Goal: Task Accomplishment & Management: Manage account settings

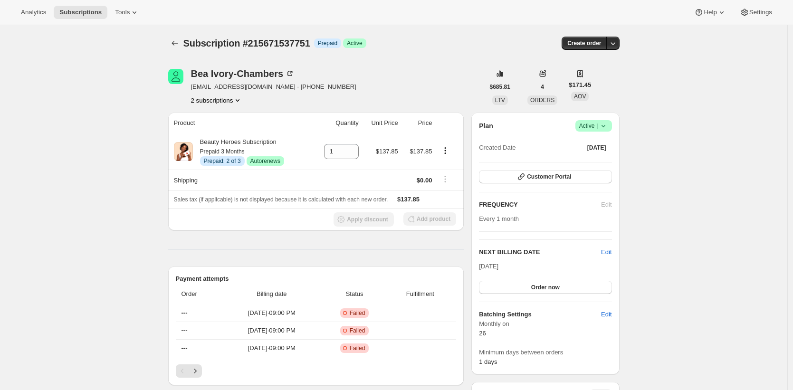
click at [369, 80] on div "Bea Ivory-Chambers beaivorychambers@yahoo.com · +14152332333 2 subscriptions" at bounding box center [326, 87] width 316 height 36
click at [294, 39] on span "Subscription #215671537751" at bounding box center [246, 43] width 127 height 10
copy span "215671537751"
click at [352, 92] on div "Bea Ivory-Chambers beaivorychambers@yahoo.com · +14152332333 0 subscriptions" at bounding box center [326, 87] width 316 height 36
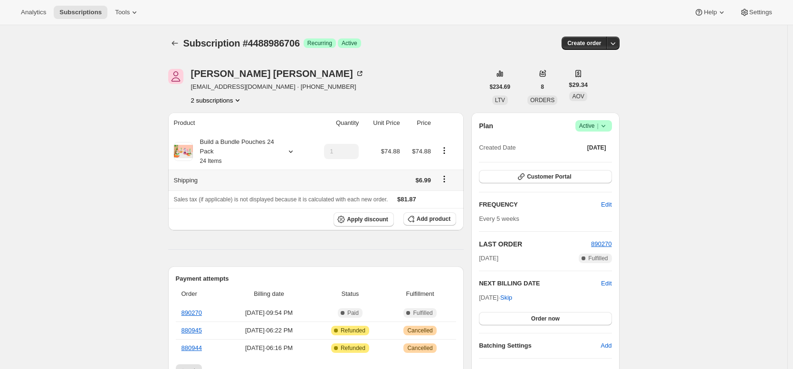
click at [446, 178] on icon "Shipping actions" at bounding box center [443, 178] width 9 height 9
click at [448, 197] on span "Edit shipping rate" at bounding box center [445, 197] width 47 height 7
click at [208, 145] on div "Build a Bundle Pouches 24 Pack 24 Items" at bounding box center [235, 151] width 85 height 28
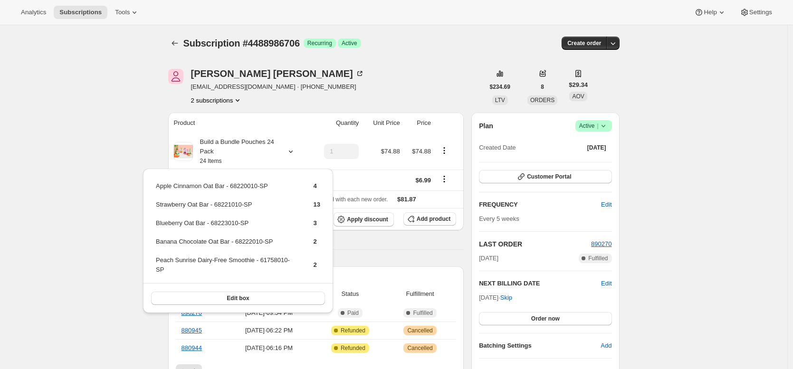
click at [437, 91] on div "Emily Yuhas nerds@awtomic.com · +14258022942 2 subscriptions" at bounding box center [326, 87] width 316 height 36
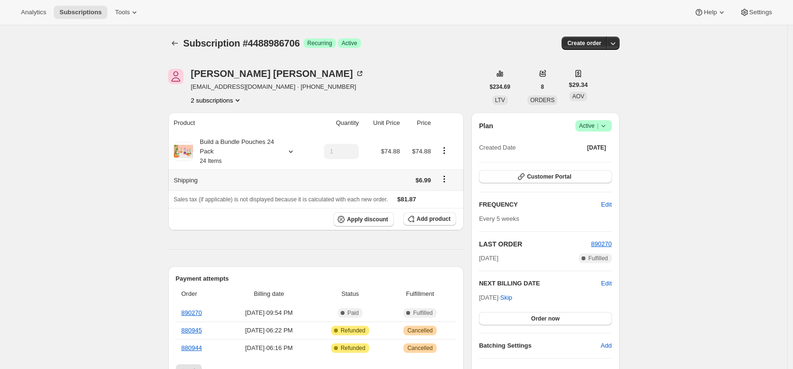
click at [449, 180] on icon "Shipping actions" at bounding box center [443, 178] width 9 height 9
click at [449, 195] on span "Edit shipping rate" at bounding box center [445, 197] width 47 height 7
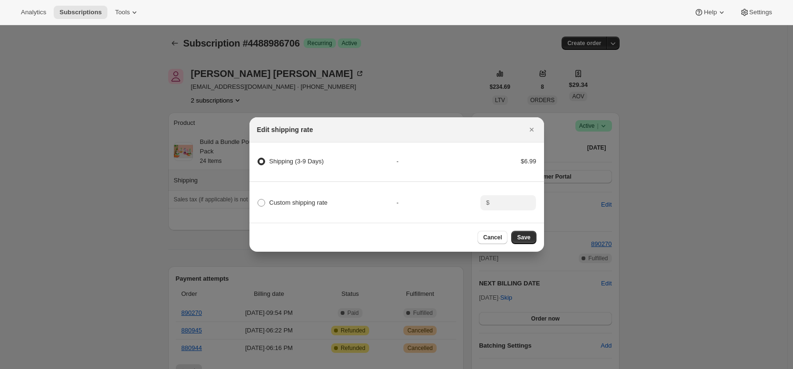
click at [626, 201] on div at bounding box center [396, 184] width 793 height 369
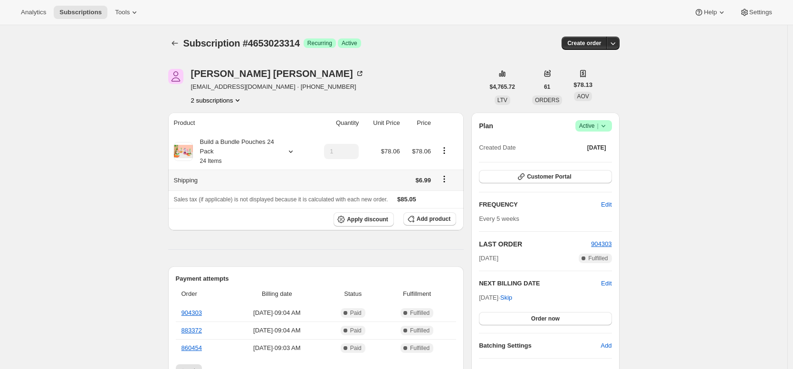
click at [446, 181] on icon "Shipping actions" at bounding box center [443, 178] width 9 height 9
click at [447, 194] on span "Edit shipping rate" at bounding box center [445, 197] width 47 height 7
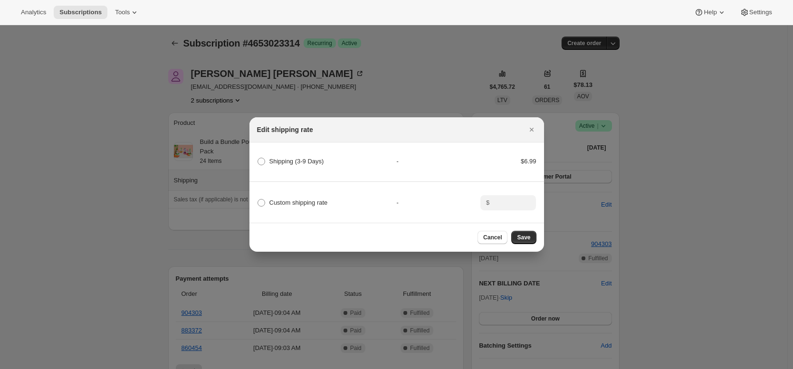
click at [457, 47] on div at bounding box center [396, 184] width 793 height 369
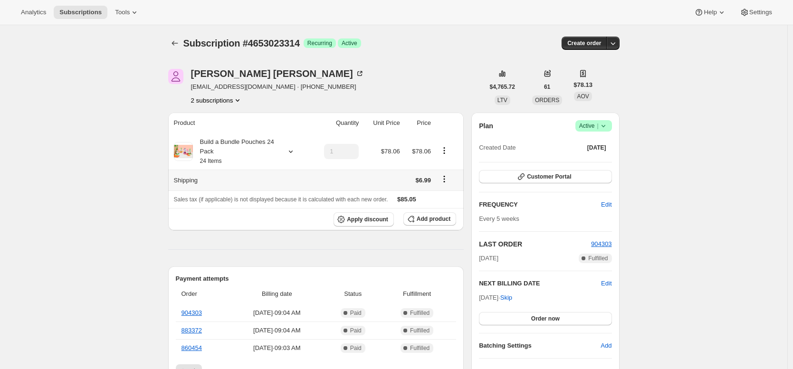
click at [445, 180] on icon "Shipping actions" at bounding box center [443, 179] width 1 height 1
click at [449, 198] on span "Edit shipping rate" at bounding box center [445, 197] width 47 height 7
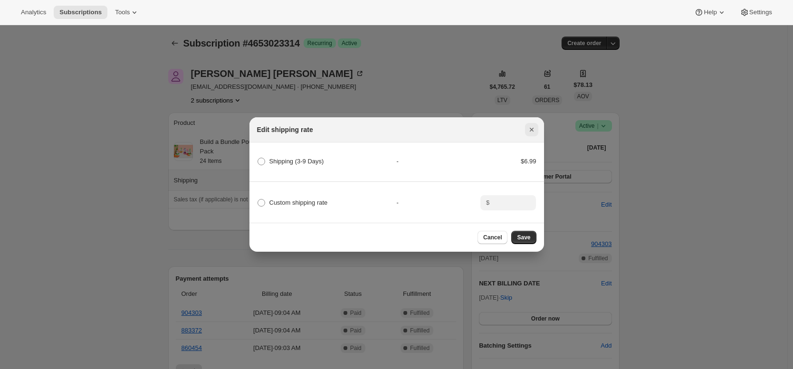
click at [535, 129] on icon "Close" at bounding box center [531, 129] width 9 height 9
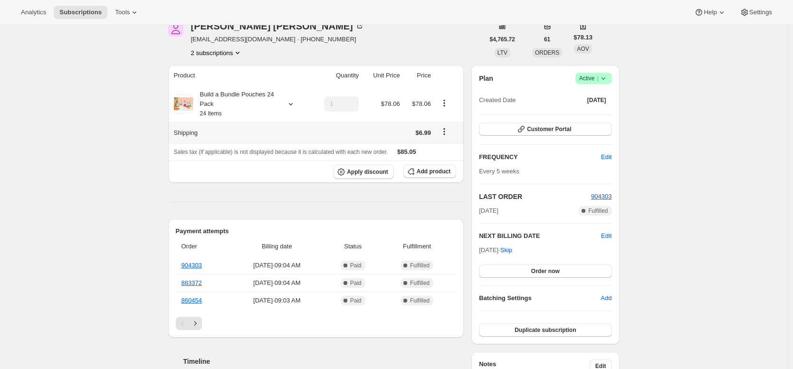
scroll to position [42, 0]
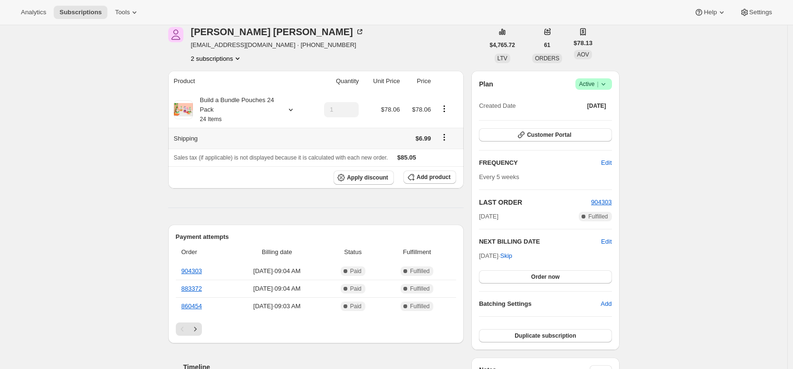
click at [297, 37] on div "Allison Shaw aestevens24@gmail.com · +13013324381 2 subscriptions" at bounding box center [277, 45] width 173 height 36
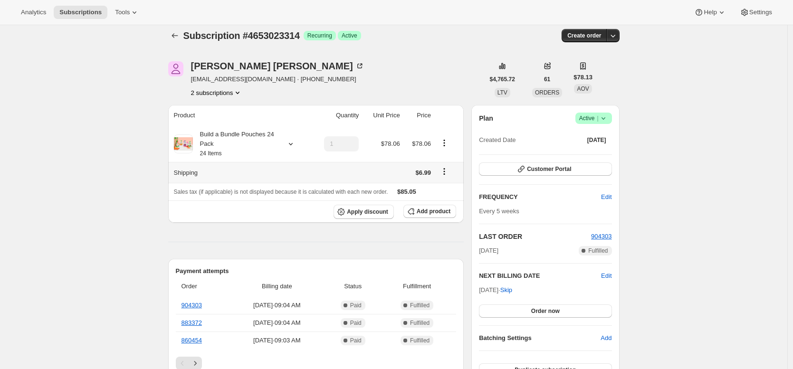
scroll to position [0, 0]
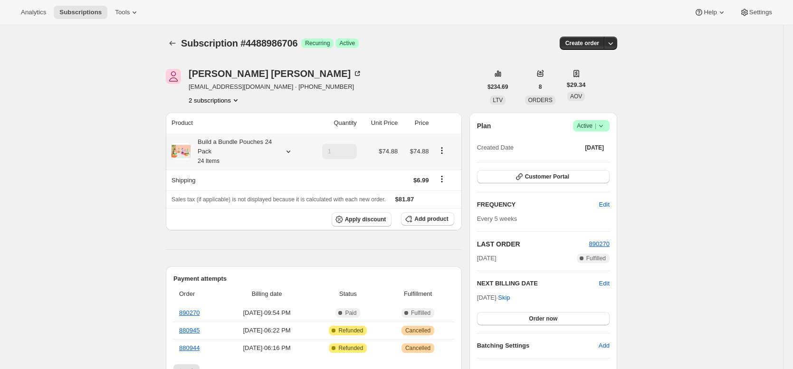
click at [446, 148] on icon "Product actions" at bounding box center [441, 150] width 9 height 9
drag, startPoint x: 450, startPoint y: 168, endPoint x: 354, endPoint y: 201, distance: 101.5
click at [443, 180] on icon "Shipping actions" at bounding box center [441, 179] width 1 height 1
click at [447, 196] on span "Edit shipping rate" at bounding box center [442, 197] width 47 height 7
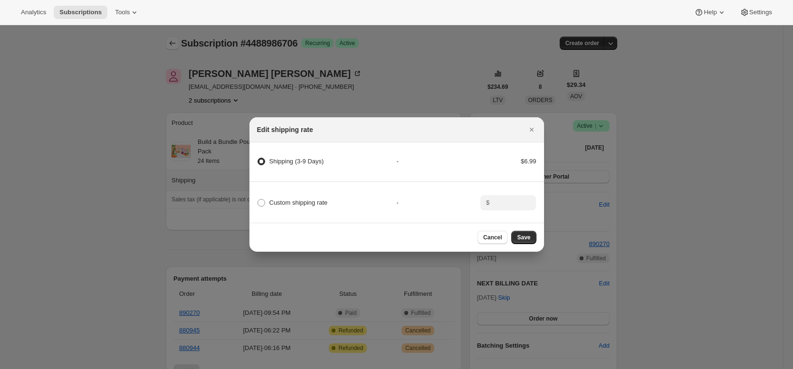
click at [178, 39] on div at bounding box center [396, 184] width 793 height 369
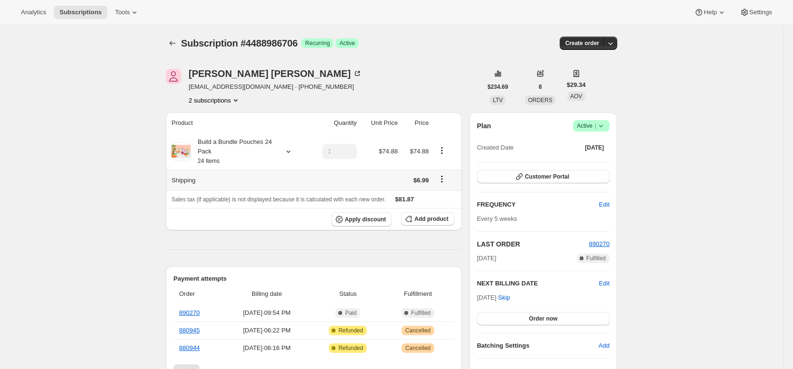
click at [446, 180] on icon "Shipping actions" at bounding box center [441, 178] width 9 height 9
click at [451, 196] on span "Edit shipping rate" at bounding box center [442, 197] width 47 height 7
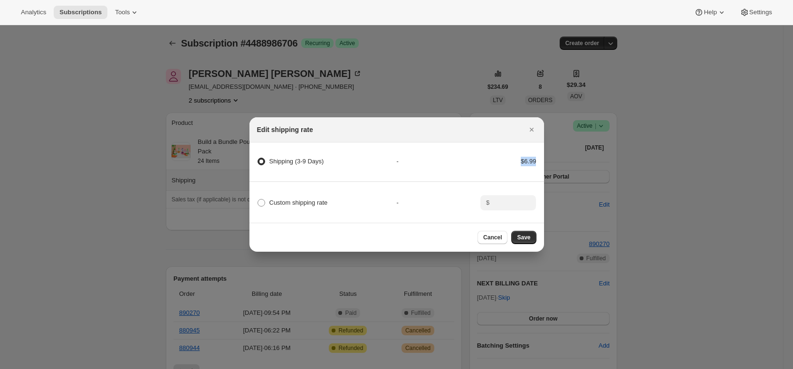
drag, startPoint x: 538, startPoint y: 159, endPoint x: 493, endPoint y: 160, distance: 44.2
click at [497, 160] on div "Shipping (3-9 Days) - $6.99" at bounding box center [396, 166] width 297 height 32
drag, startPoint x: 334, startPoint y: 161, endPoint x: 267, endPoint y: 160, distance: 67.0
click at [267, 160] on div "Shipping (3-9 Days)" at bounding box center [327, 161] width 140 height 13
click at [762, 10] on span "Settings" at bounding box center [760, 13] width 23 height 8
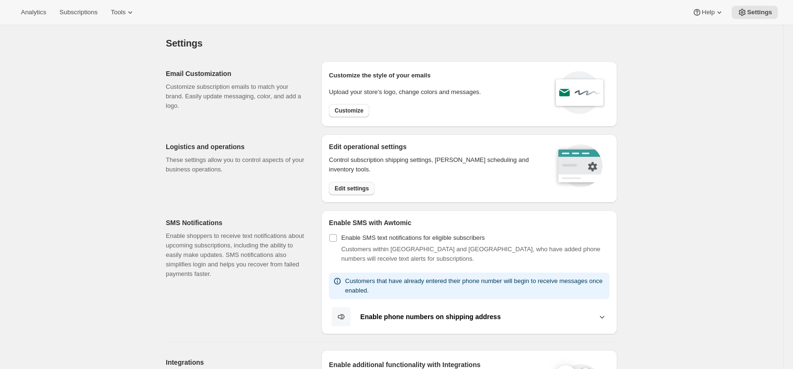
click at [369, 185] on span "Edit settings" at bounding box center [351, 189] width 34 height 8
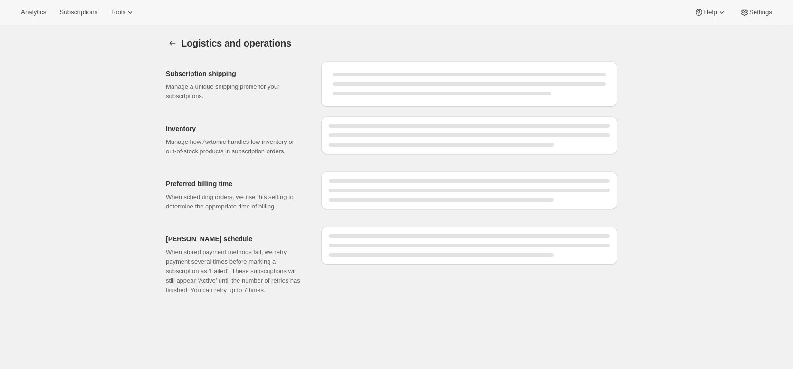
select select "03:00"
select select "DAY"
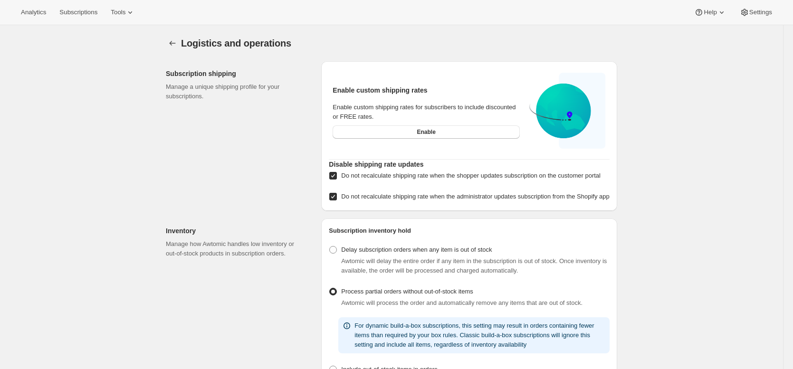
click at [90, 14] on span "Subscriptions" at bounding box center [78, 13] width 38 height 8
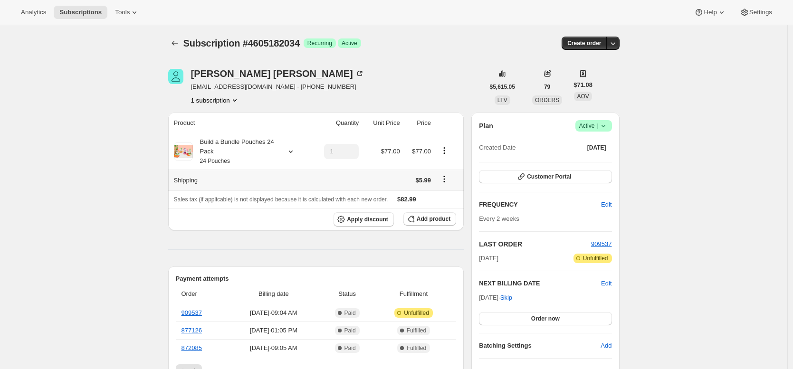
click at [449, 181] on icon "Shipping actions" at bounding box center [443, 178] width 9 height 9
click at [449, 198] on span "Edit shipping rate" at bounding box center [444, 197] width 47 height 7
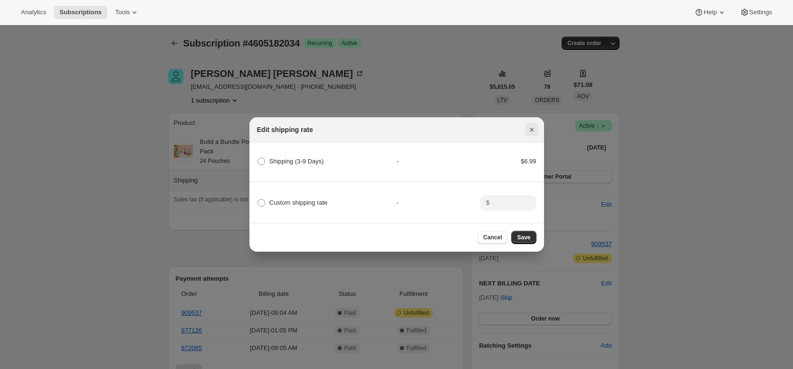
click at [537, 125] on button "Close" at bounding box center [531, 129] width 13 height 13
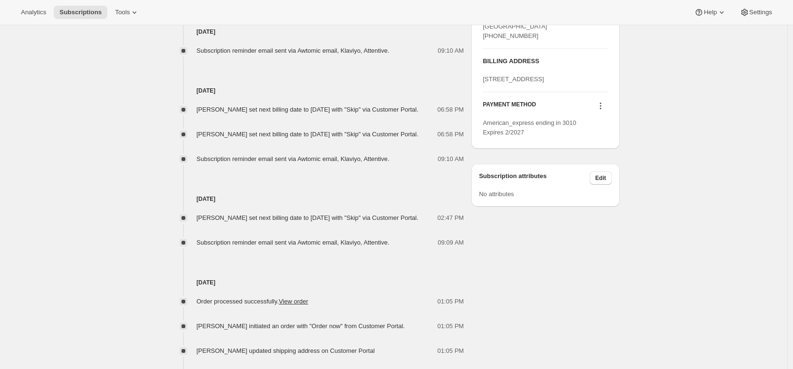
scroll to position [574, 0]
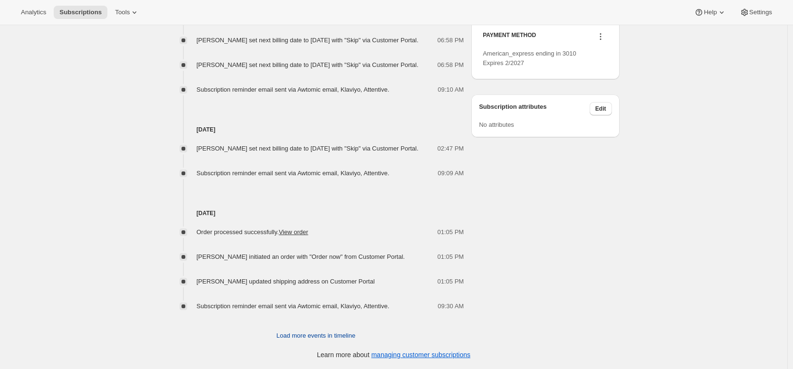
click at [284, 333] on span "Load more events in timeline" at bounding box center [315, 335] width 79 height 9
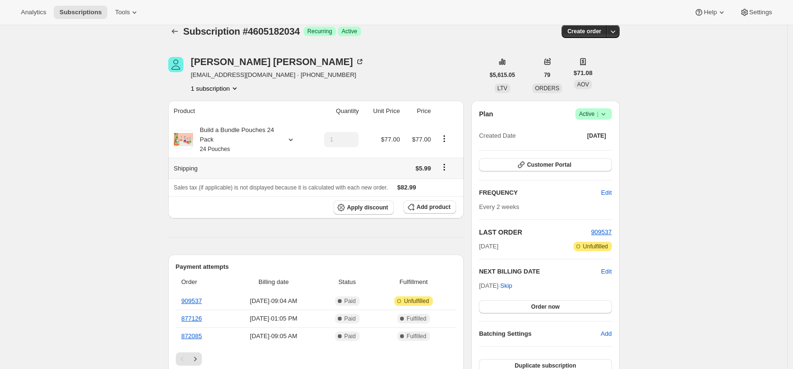
scroll to position [0, 0]
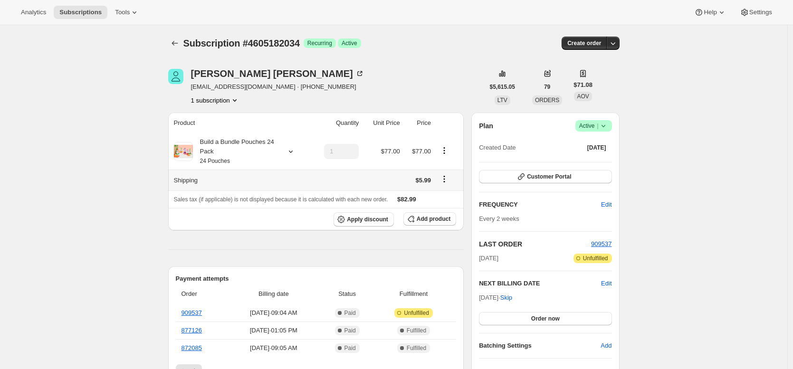
click at [88, 12] on span "Subscriptions" at bounding box center [80, 13] width 42 height 8
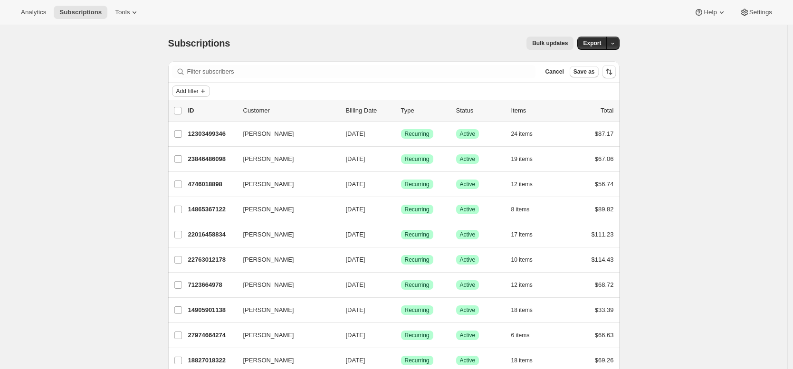
click at [204, 86] on button "Add filter" at bounding box center [191, 90] width 38 height 11
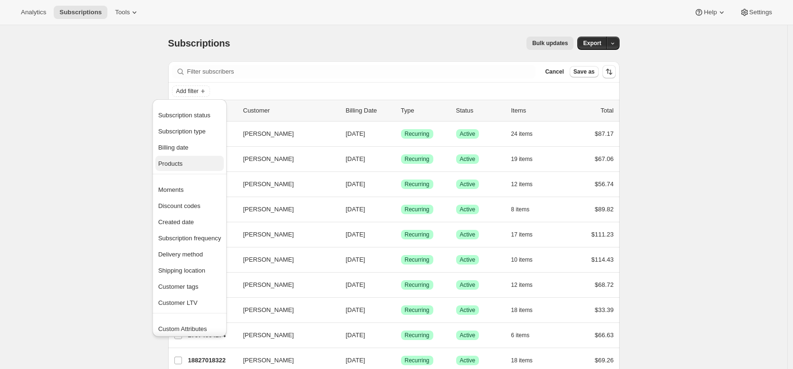
click at [198, 167] on span "Products" at bounding box center [189, 163] width 63 height 9
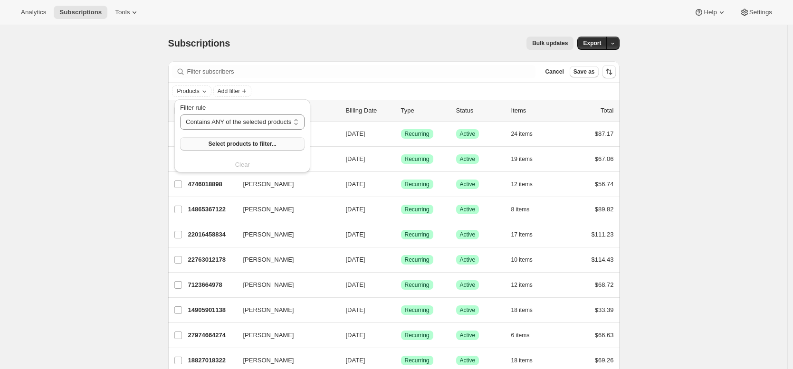
click at [223, 146] on span "Select products to filter..." at bounding box center [242, 144] width 68 height 8
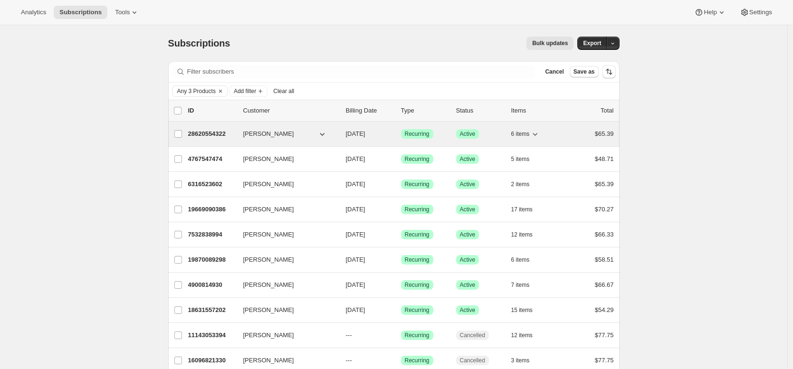
click at [200, 132] on p "28620554322" at bounding box center [211, 133] width 47 height 9
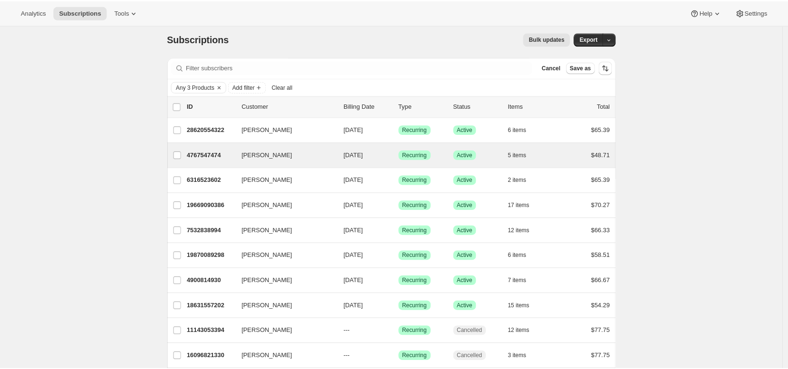
scroll to position [190, 0]
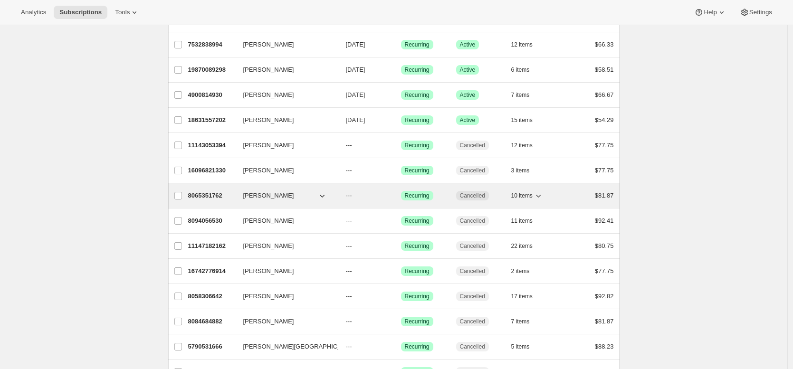
click at [222, 194] on p "8065351762" at bounding box center [211, 195] width 47 height 9
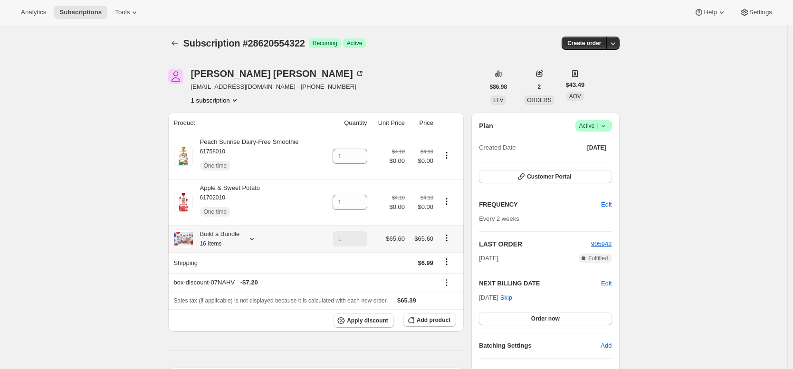
click at [246, 241] on div "Build a Bundle 16 Items" at bounding box center [247, 238] width 146 height 19
click at [218, 244] on small "16 Items" at bounding box center [211, 243] width 22 height 7
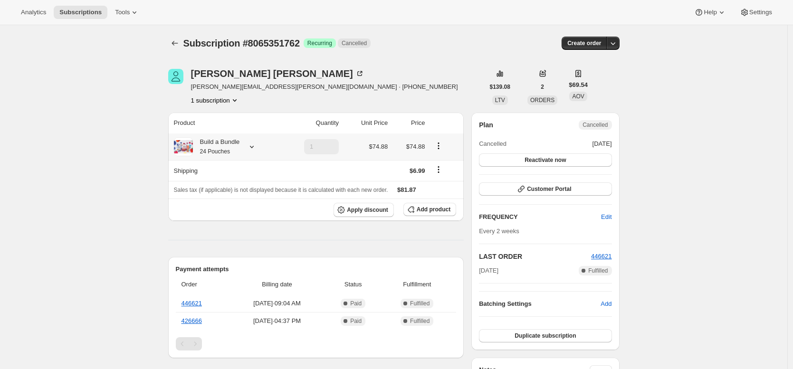
click at [224, 146] on div "Build a Bundle 24 Pouches" at bounding box center [216, 146] width 47 height 19
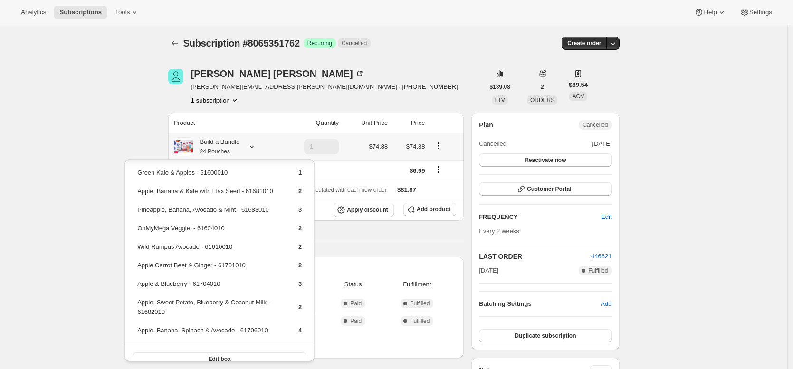
scroll to position [44, 0]
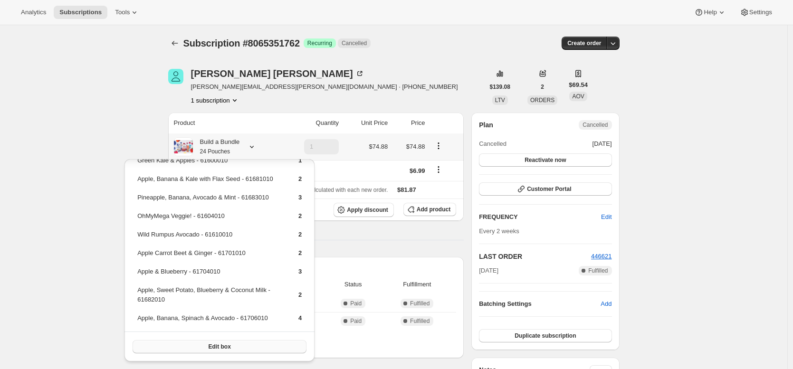
click at [230, 348] on button "Edit box" at bounding box center [220, 346] width 174 height 13
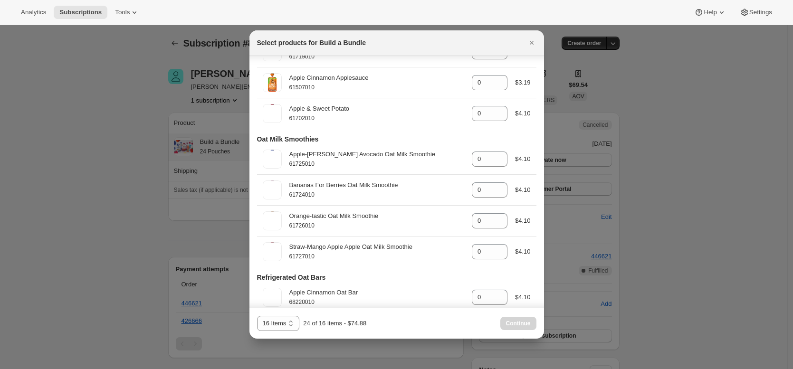
scroll to position [0, 0]
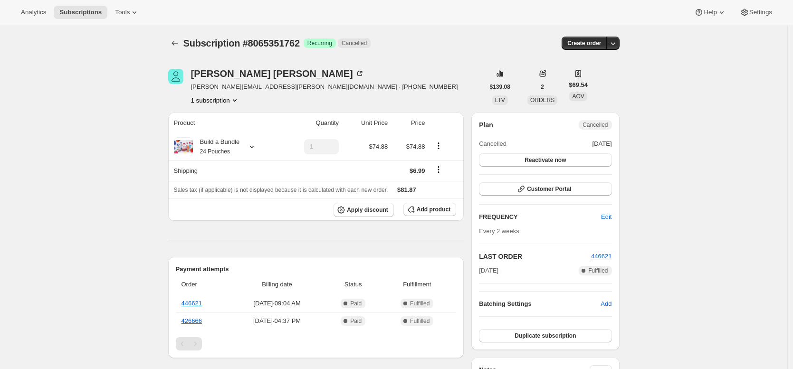
click at [205, 150] on small "24 Pouches" at bounding box center [215, 151] width 30 height 7
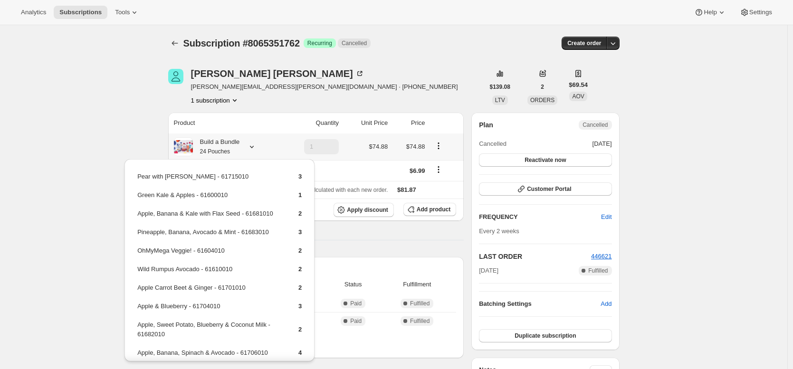
click at [173, 143] on th "Build a Bundle 24 Pouches" at bounding box center [224, 146] width 113 height 27
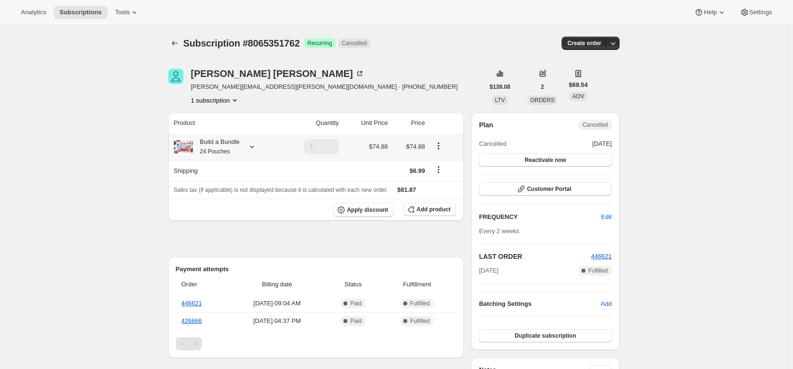
click at [246, 148] on div "Build a Bundle 24 Pouches" at bounding box center [226, 146] width 104 height 19
click at [218, 149] on small "24 Pouches" at bounding box center [215, 151] width 30 height 7
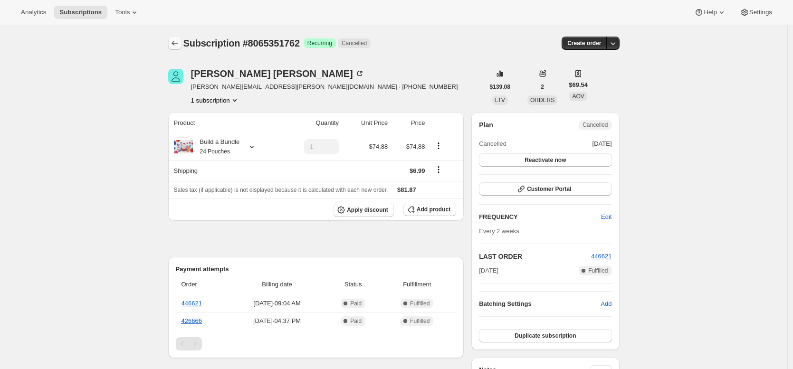
drag, startPoint x: 148, startPoint y: 68, endPoint x: 170, endPoint y: 44, distance: 32.6
click at [178, 38] on button "Subscriptions" at bounding box center [174, 43] width 13 height 13
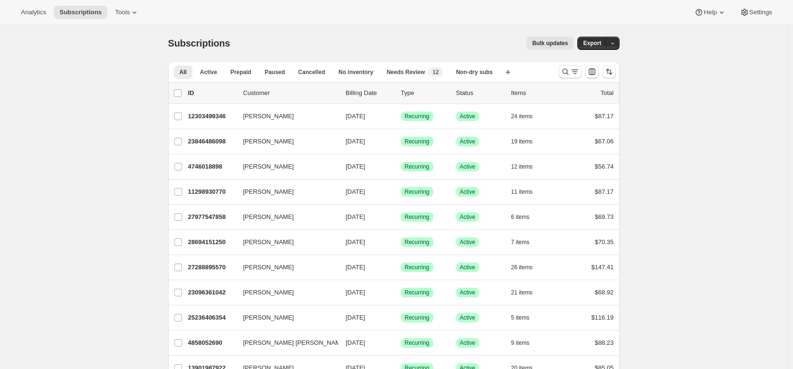
click at [509, 46] on div "Bulk updates" at bounding box center [407, 43] width 332 height 13
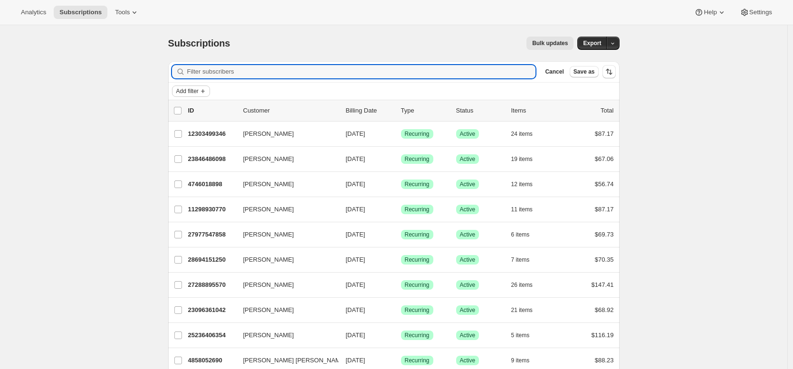
click at [199, 92] on span "Add filter" at bounding box center [187, 91] width 22 height 8
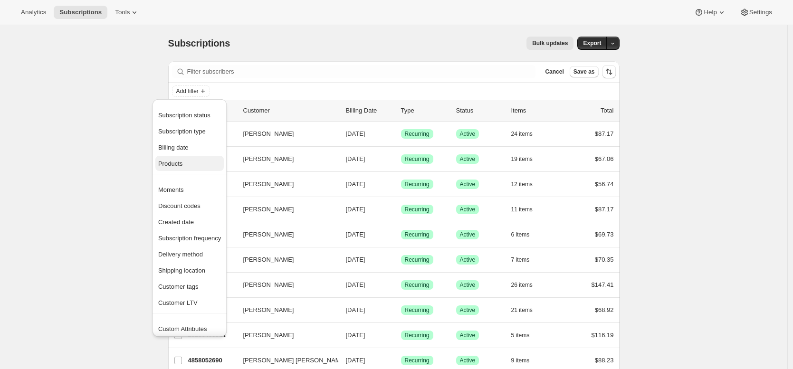
click at [197, 162] on span "Products" at bounding box center [189, 163] width 63 height 9
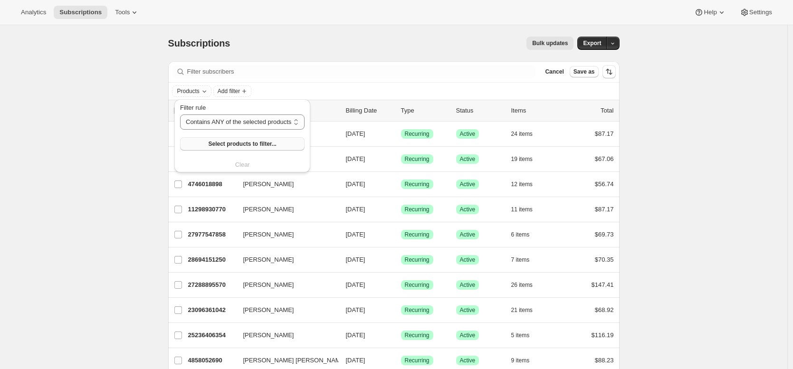
click at [285, 144] on button "Select products to filter..." at bounding box center [242, 143] width 124 height 13
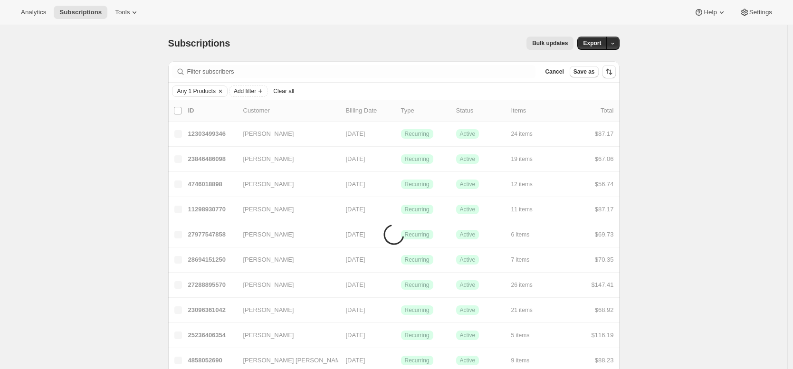
click at [183, 88] on span "Any 1 Products" at bounding box center [196, 91] width 38 height 8
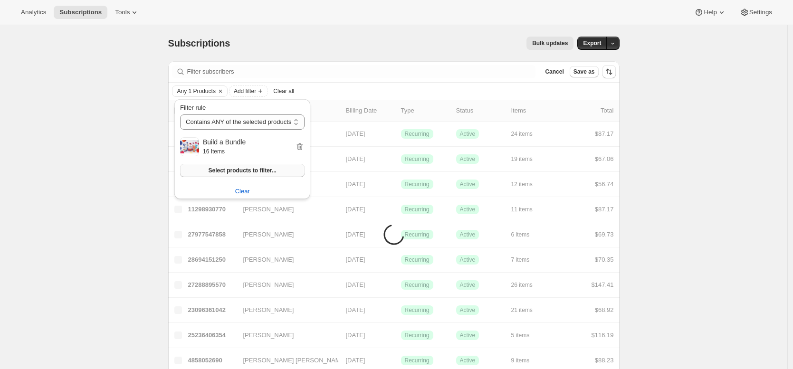
click at [246, 170] on span "Select products to filter..." at bounding box center [242, 171] width 68 height 8
click at [247, 88] on span "Add filter" at bounding box center [245, 91] width 22 height 8
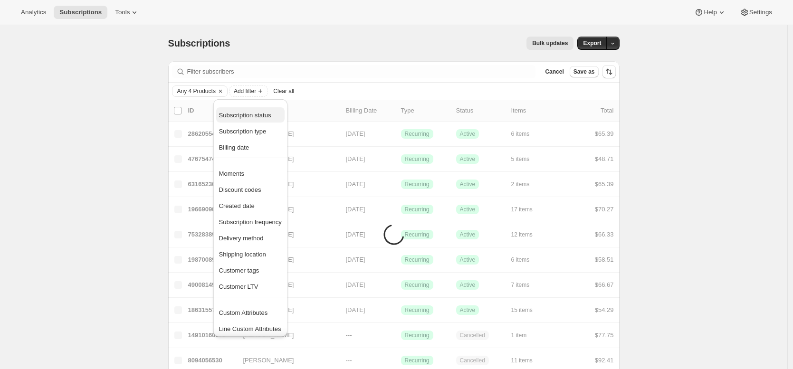
click at [248, 110] on button "Subscription status" at bounding box center [250, 114] width 68 height 15
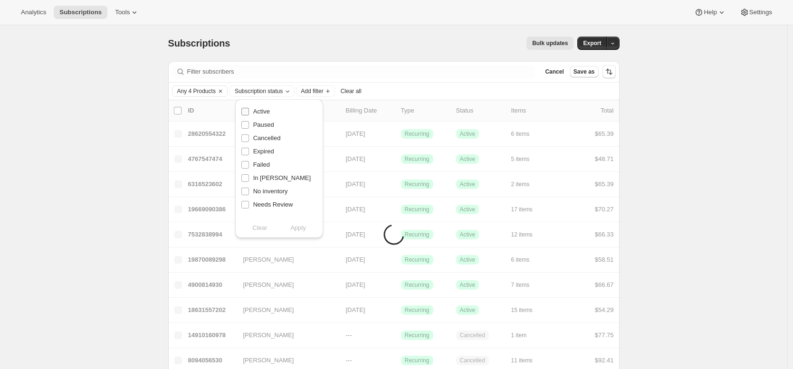
click at [248, 113] on span at bounding box center [245, 111] width 9 height 9
click at [248, 113] on input "Active" at bounding box center [245, 112] width 8 height 8
checkbox input "true"
click at [307, 231] on button "Apply" at bounding box center [298, 227] width 50 height 15
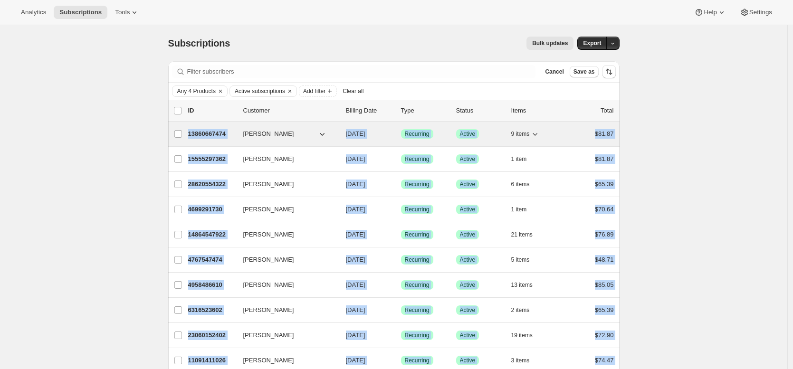
drag, startPoint x: 647, startPoint y: 298, endPoint x: 190, endPoint y: 133, distance: 485.3
copy ul "13860667474 Rebecca Mickey 09/18/2025 Success Recurring Success Active 9 items …"
click at [203, 135] on p "13860667474" at bounding box center [211, 133] width 47 height 9
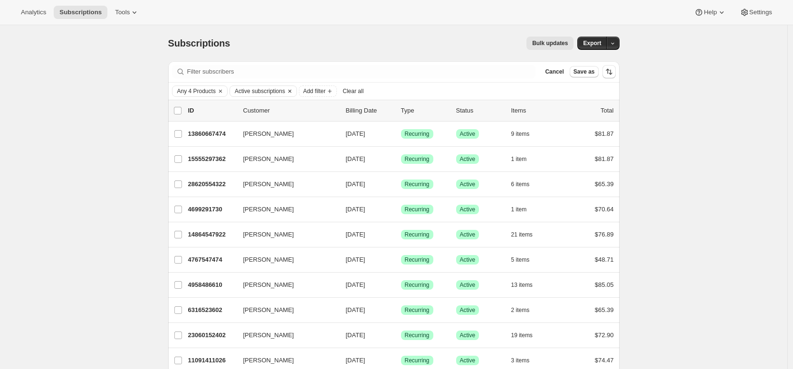
click at [266, 90] on span "Active subscriptions" at bounding box center [260, 91] width 50 height 8
click at [203, 90] on span "Any 4 Products" at bounding box center [196, 91] width 38 height 8
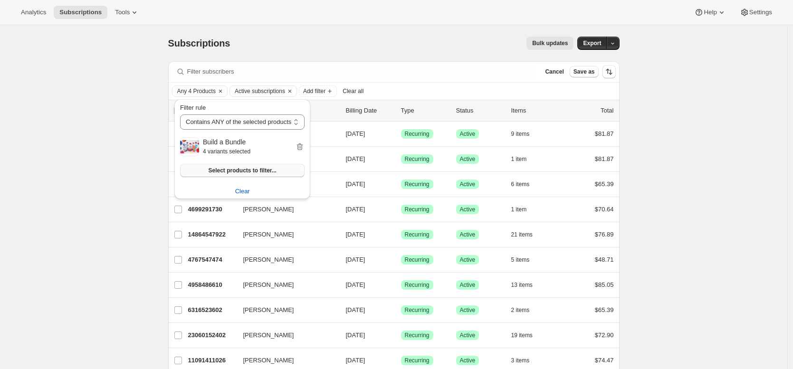
click at [276, 165] on button "Select products to filter..." at bounding box center [242, 170] width 124 height 13
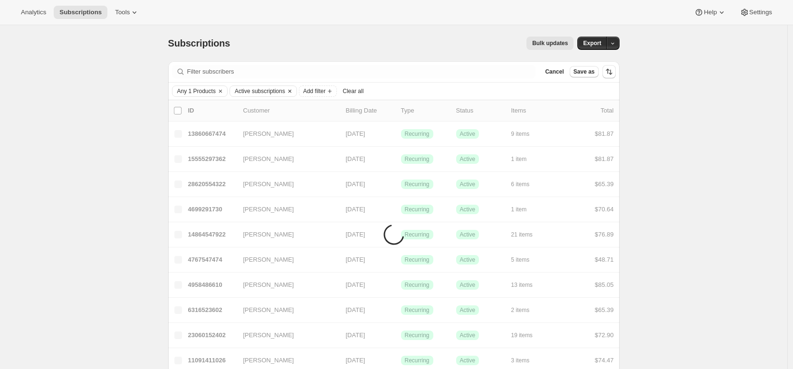
click at [262, 86] on button "Active subscriptions" at bounding box center [257, 91] width 55 height 10
click at [267, 123] on span "Paused" at bounding box center [262, 124] width 21 height 7
click at [248, 123] on input "Paused" at bounding box center [244, 125] width 8 height 8
checkbox input "true"
click at [266, 113] on span "Active" at bounding box center [260, 111] width 17 height 7
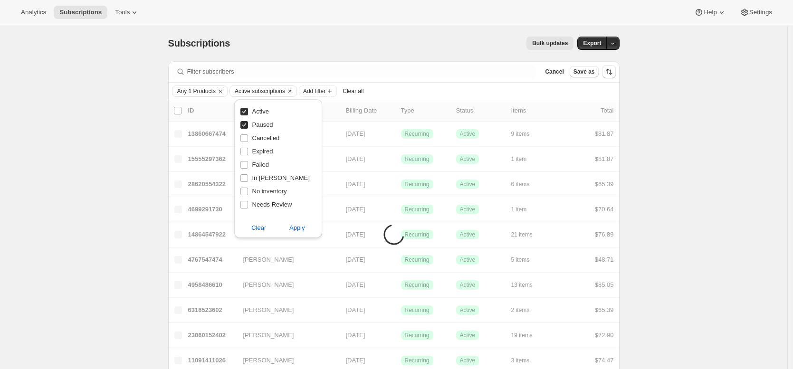
click at [248, 113] on input "Active" at bounding box center [244, 112] width 8 height 8
checkbox input "false"
click at [266, 137] on span "Cancelled" at bounding box center [266, 137] width 28 height 7
click at [248, 137] on input "Cancelled" at bounding box center [244, 138] width 8 height 8
checkbox input "true"
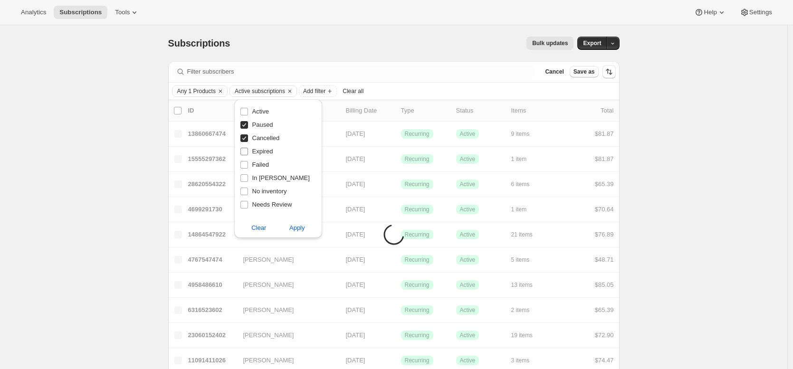
click at [266, 154] on span "Expired" at bounding box center [262, 151] width 21 height 7
click at [248, 154] on input "Expired" at bounding box center [244, 152] width 8 height 8
checkbox input "true"
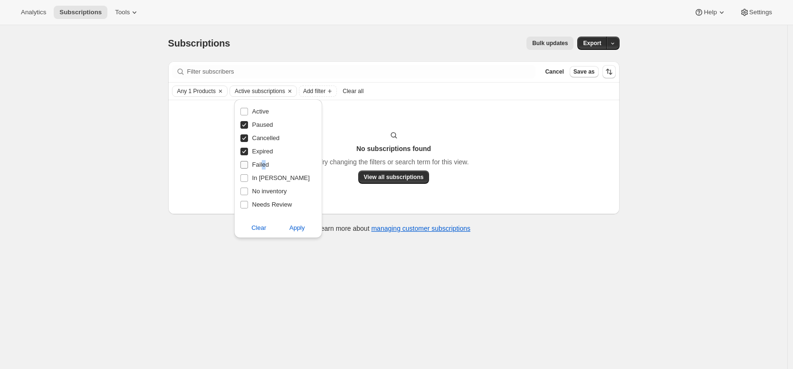
click at [264, 165] on span "Failed" at bounding box center [260, 164] width 17 height 7
click at [241, 165] on input "Failed" at bounding box center [244, 165] width 8 height 8
checkbox input "true"
click at [297, 230] on span "Apply" at bounding box center [297, 227] width 16 height 9
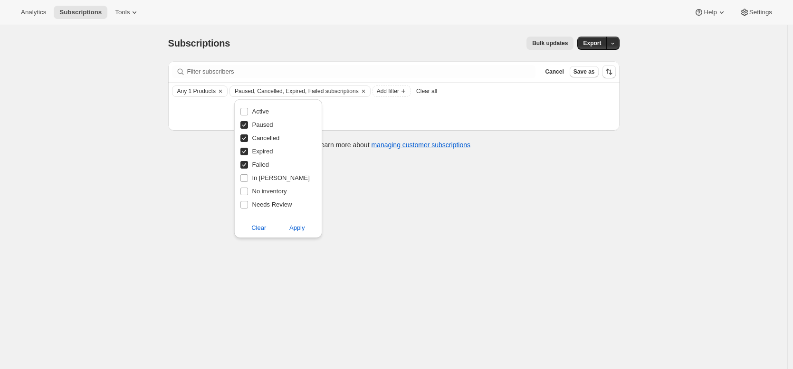
click at [171, 199] on div "Subscriptions. This page is ready Subscriptions Bulk updates More actions Bulk …" at bounding box center [393, 209] width 787 height 369
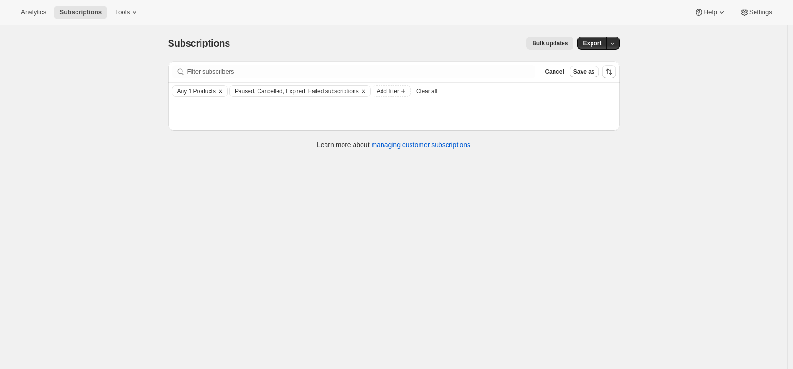
click at [205, 91] on span "Any 1 Products" at bounding box center [196, 91] width 38 height 8
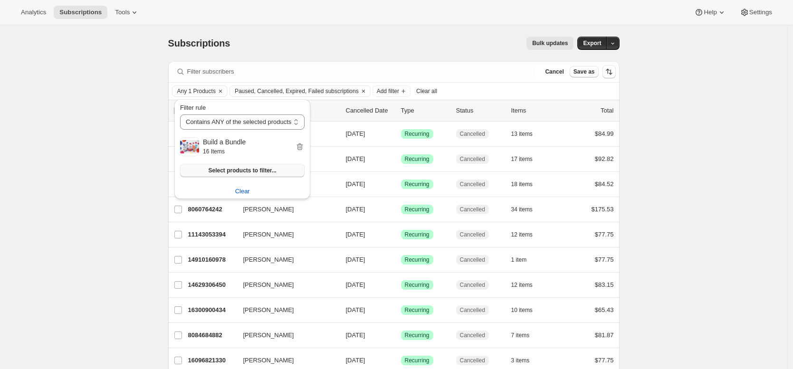
click at [271, 170] on span "Select products to filter..." at bounding box center [242, 171] width 68 height 8
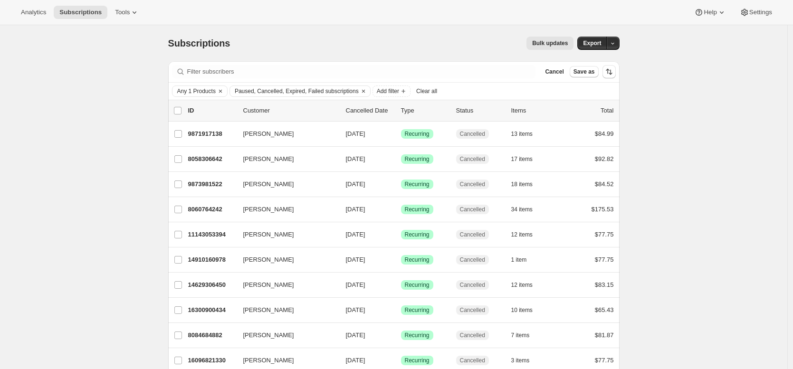
click at [616, 42] on icon "button" at bounding box center [612, 43] width 6 height 6
click at [588, 64] on span "Subscription data" at bounding box center [564, 62] width 47 height 7
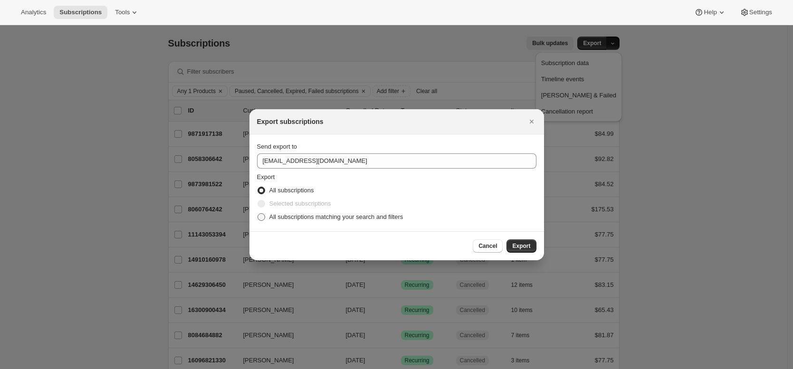
click at [386, 219] on span "All subscriptions matching your search and filters" at bounding box center [336, 216] width 134 height 7
click at [258, 214] on input "All subscriptions matching your search and filters" at bounding box center [257, 213] width 0 height 0
radio input "true"
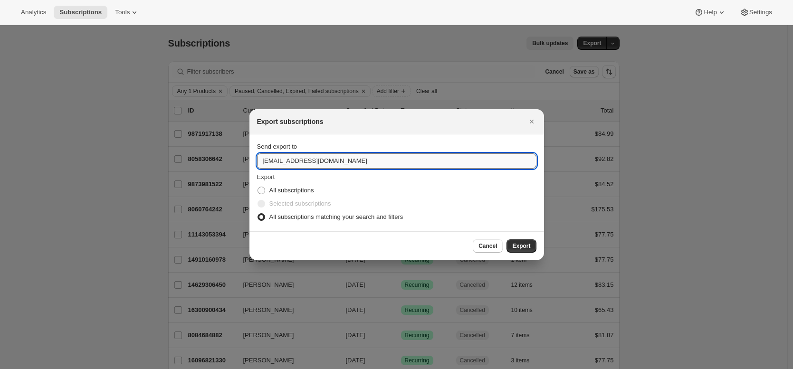
click at [295, 164] on input "care@uponafarm.com" at bounding box center [396, 160] width 279 height 15
type input "brian@awtomic.com"
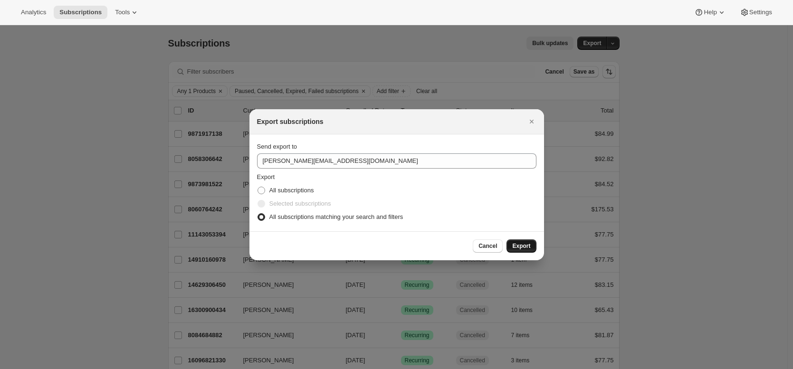
click at [517, 248] on span "Export" at bounding box center [521, 246] width 18 height 8
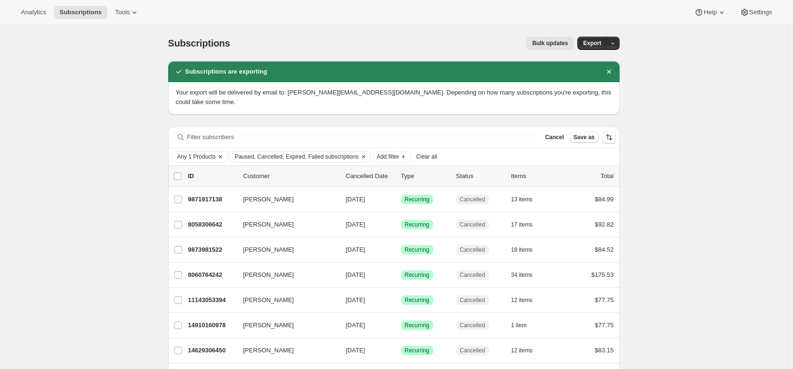
click at [186, 153] on span "Any 1 Products" at bounding box center [196, 157] width 38 height 8
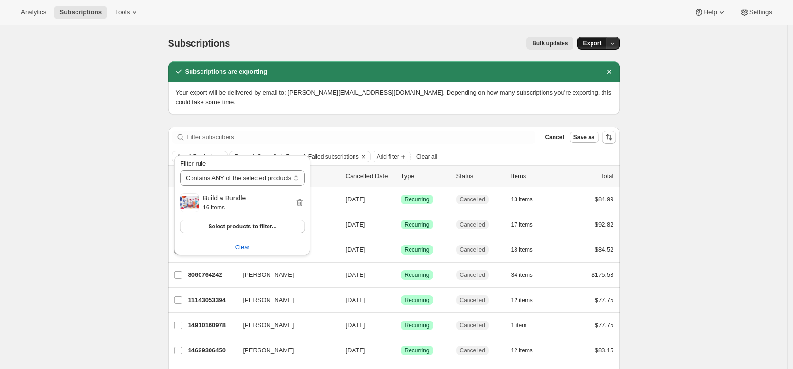
click at [601, 45] on span "Export" at bounding box center [592, 43] width 18 height 8
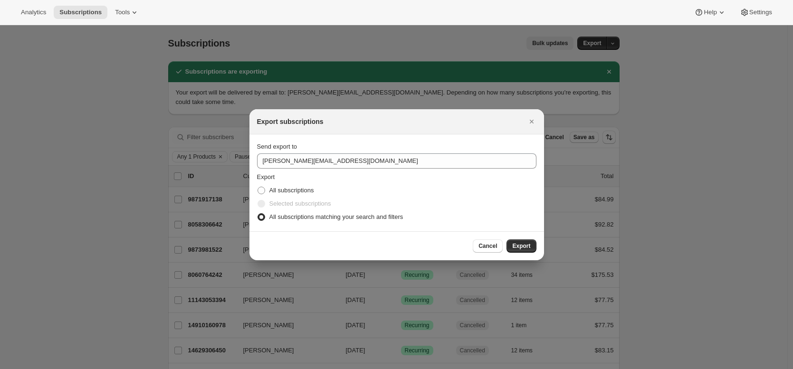
click at [419, 38] on div at bounding box center [396, 184] width 793 height 369
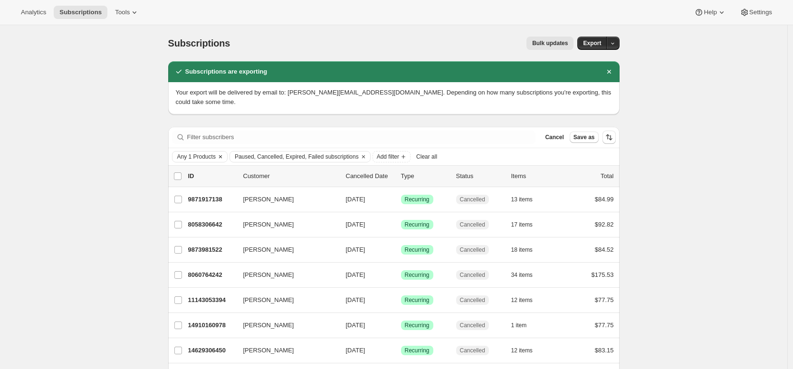
click at [199, 153] on span "Any 1 Products" at bounding box center [196, 157] width 38 height 8
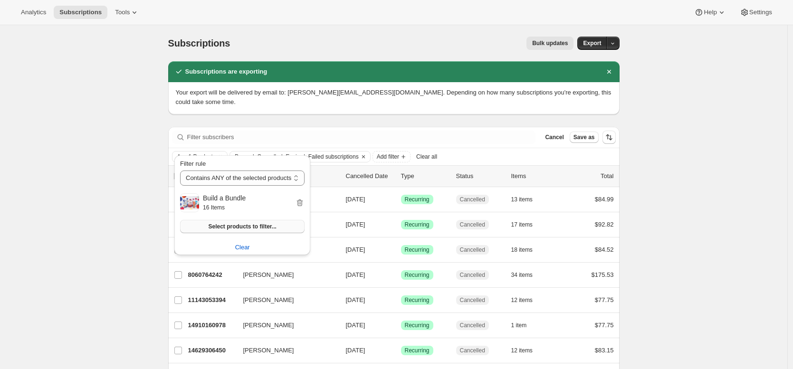
click at [234, 223] on span "Select products to filter..." at bounding box center [242, 227] width 68 height 8
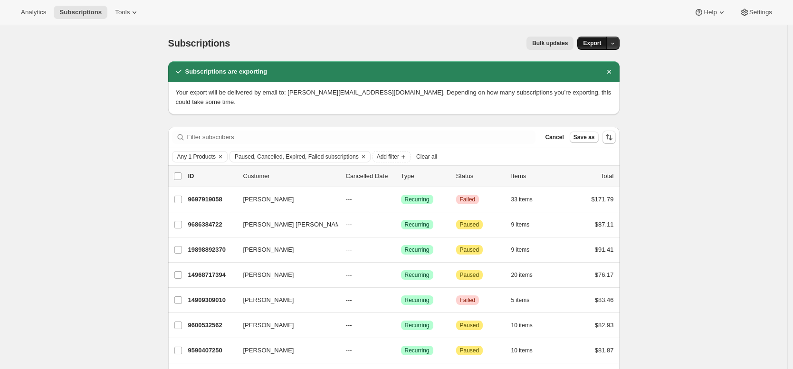
click at [605, 42] on button "Export" at bounding box center [591, 43] width 29 height 13
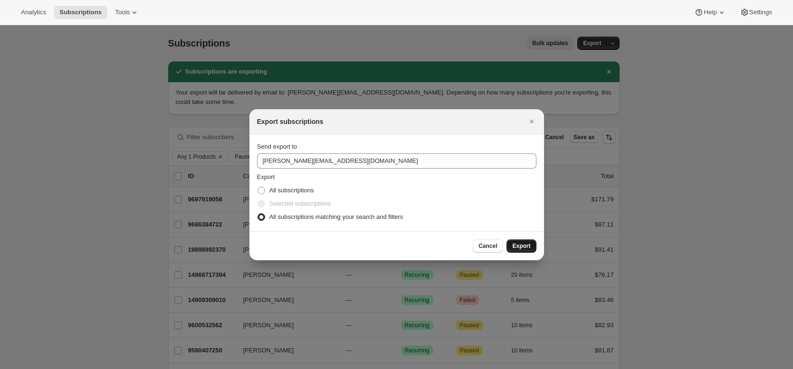
click at [525, 247] on span "Export" at bounding box center [521, 246] width 18 height 8
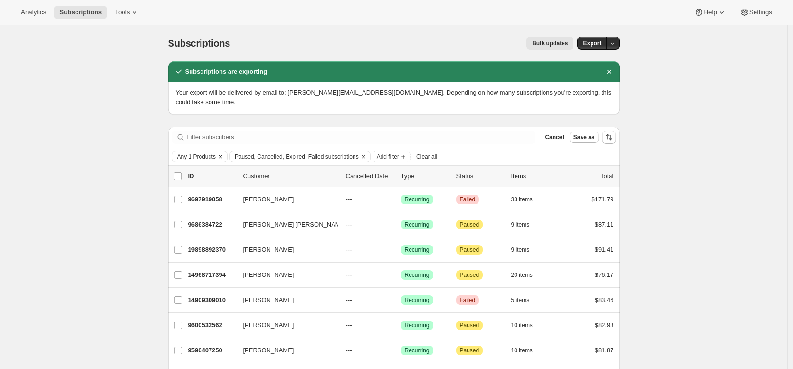
click at [184, 153] on span "Any 1 Products" at bounding box center [196, 157] width 38 height 8
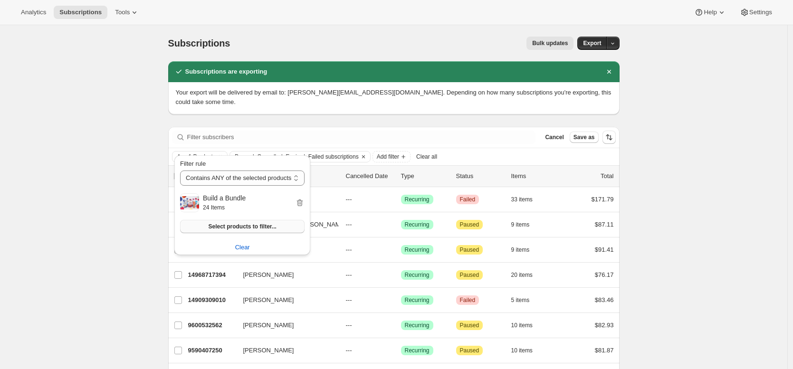
click at [242, 229] on span "Select products to filter..." at bounding box center [242, 227] width 68 height 8
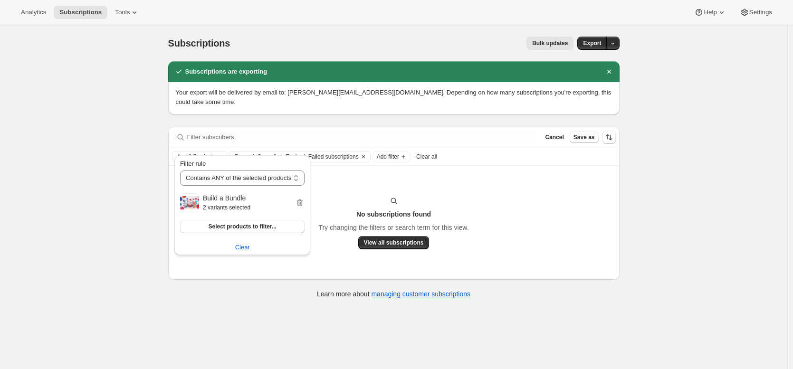
click at [658, 140] on div "Subscriptions. This page is ready Subscriptions Bulk updates More actions Bulk …" at bounding box center [393, 209] width 787 height 369
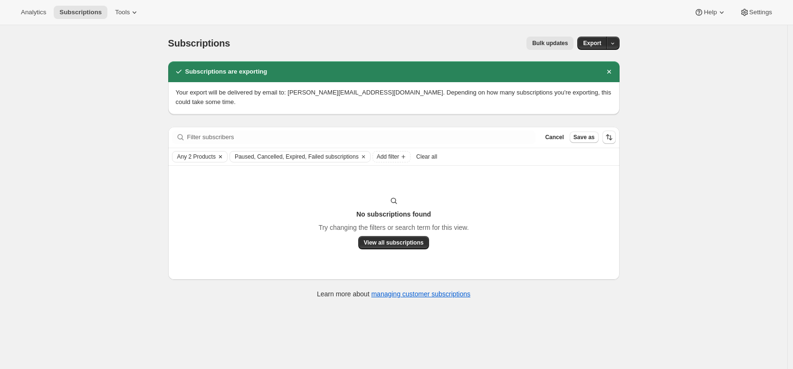
click at [198, 153] on span "Any 2 Products" at bounding box center [196, 157] width 38 height 8
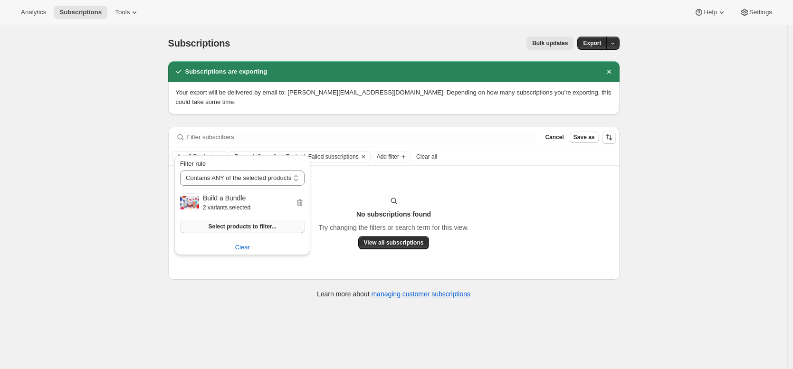
click at [242, 227] on span "Select products to filter..." at bounding box center [242, 227] width 68 height 8
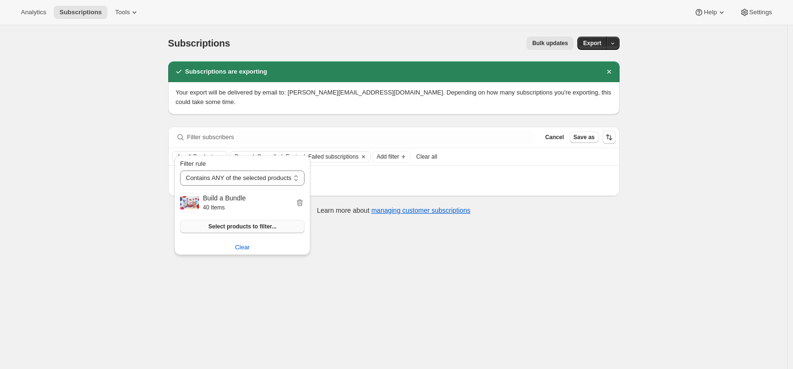
click at [260, 230] on span "Select products to filter..." at bounding box center [242, 227] width 68 height 8
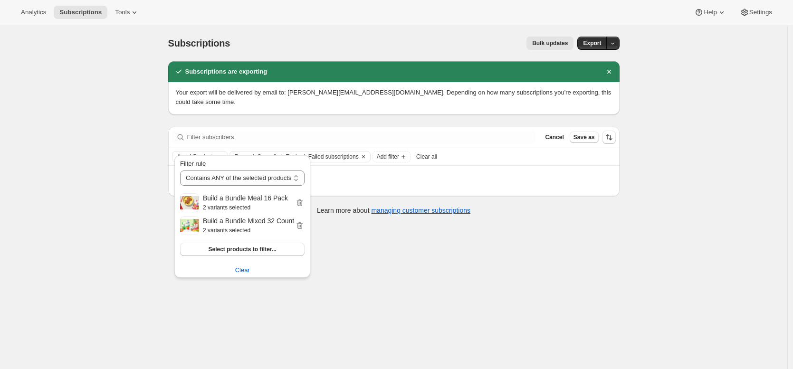
click at [622, 259] on div "Subscriptions. This page is ready Subscriptions Bulk updates More actions Bulk …" at bounding box center [393, 209] width 787 height 369
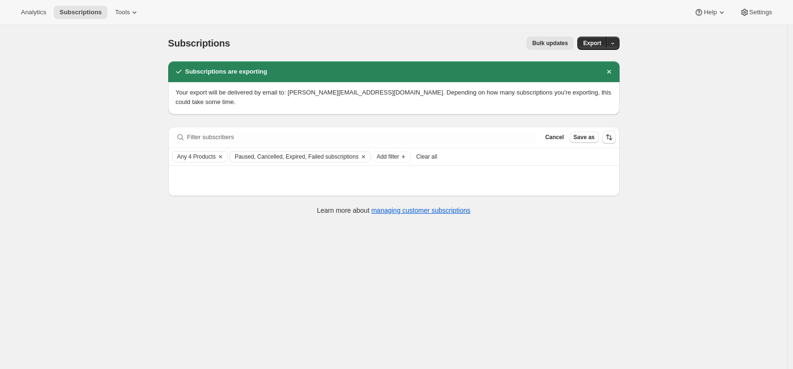
click at [763, 74] on div "Subscriptions. This page is ready Subscriptions Bulk updates More actions Bulk …" at bounding box center [393, 209] width 787 height 369
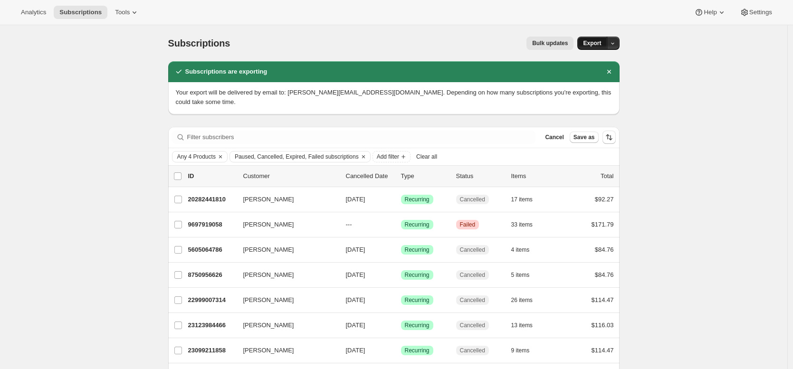
click at [598, 44] on span "Export" at bounding box center [592, 43] width 18 height 8
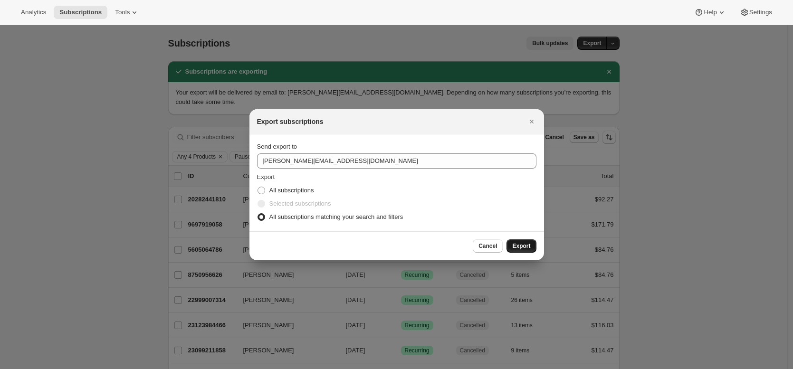
click at [528, 243] on span "Export" at bounding box center [521, 246] width 18 height 8
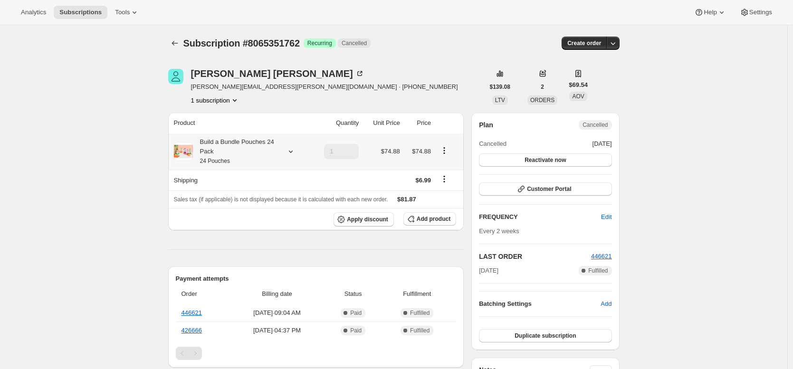
click at [255, 153] on div "Build a Bundle Pouches 24 Pack 24 Pouches" at bounding box center [235, 151] width 85 height 28
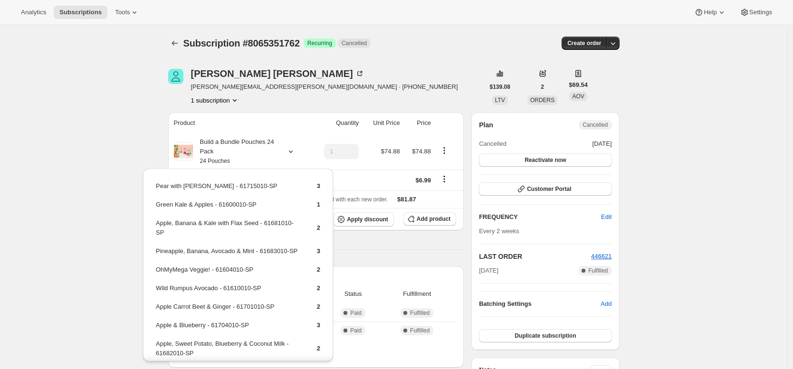
click at [413, 86] on div "[PERSON_NAME] [PERSON_NAME][EMAIL_ADDRESS][PERSON_NAME][DOMAIN_NAME] · [PHONE_N…" at bounding box center [326, 87] width 316 height 36
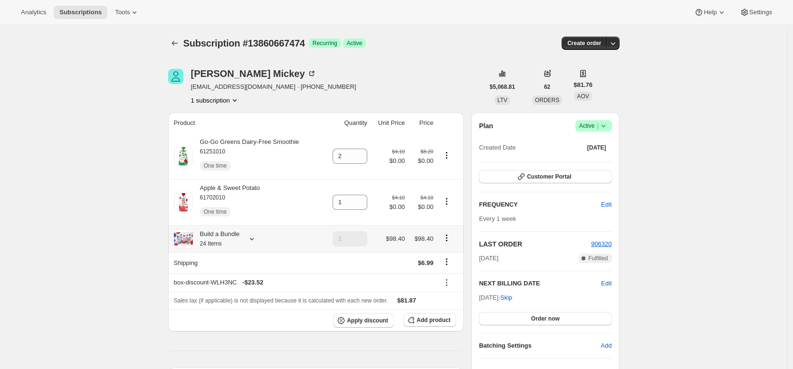
click at [203, 243] on small "24 Items" at bounding box center [211, 243] width 22 height 7
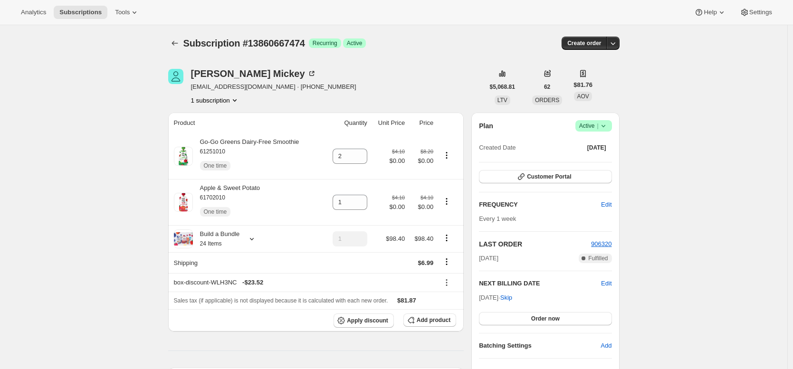
click at [448, 41] on div "Subscription #13860667474 Success Recurring Success Active" at bounding box center [320, 43] width 275 height 13
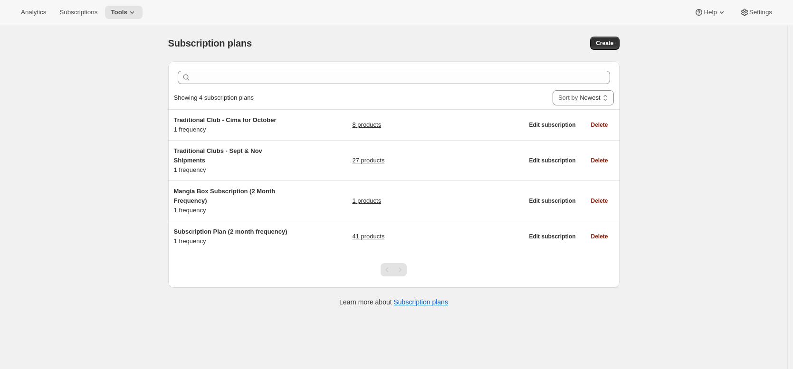
click at [132, 78] on div "Subscription plans. This page is ready Subscription plans Create Clear Showing …" at bounding box center [393, 209] width 787 height 369
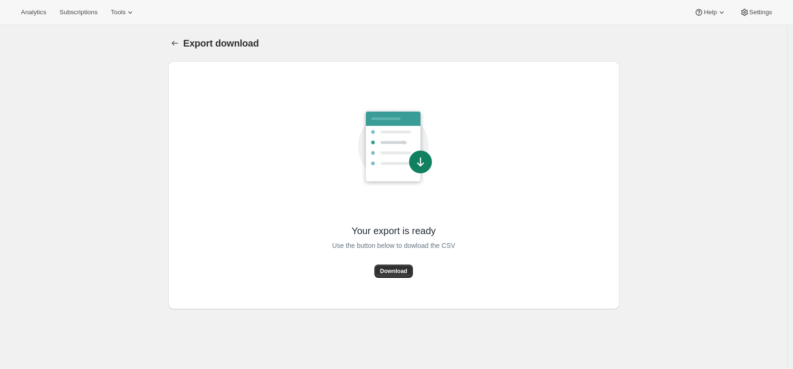
click at [628, 100] on div "Export download. This page is ready Export download Your export is ready Use th…" at bounding box center [394, 167] width 474 height 284
click at [398, 275] on button "Download" at bounding box center [393, 271] width 38 height 13
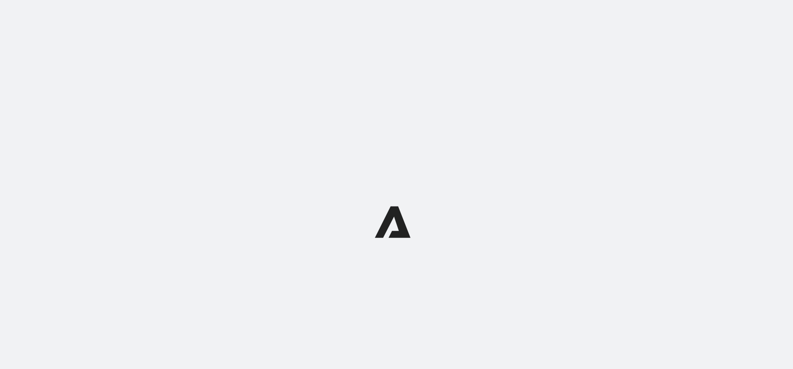
drag, startPoint x: 0, startPoint y: 0, endPoint x: 436, endPoint y: 104, distance: 448.1
click at [436, 104] on div at bounding box center [396, 222] width 793 height 444
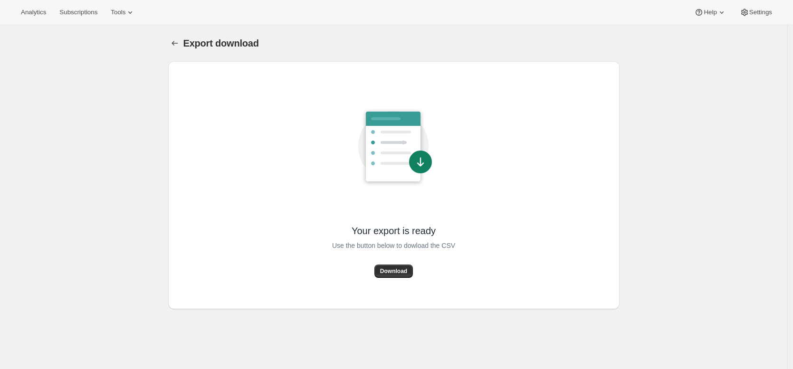
click at [401, 276] on button "Download" at bounding box center [393, 271] width 38 height 13
click at [655, 93] on div "Export download. This page is ready Export download Your export is ready Use th…" at bounding box center [393, 209] width 787 height 369
click at [407, 270] on span "Download" at bounding box center [393, 271] width 27 height 8
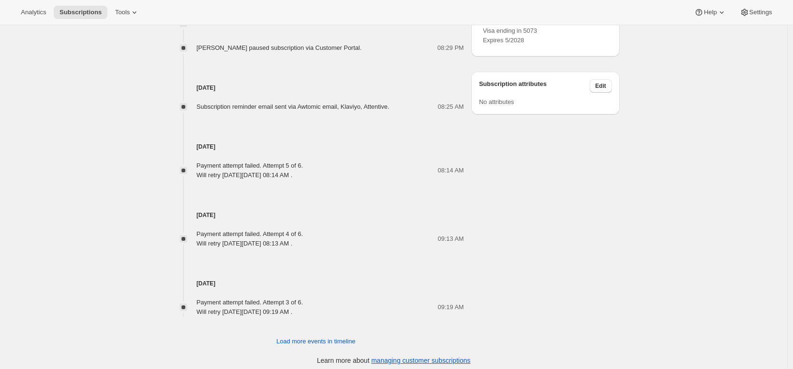
scroll to position [535, 0]
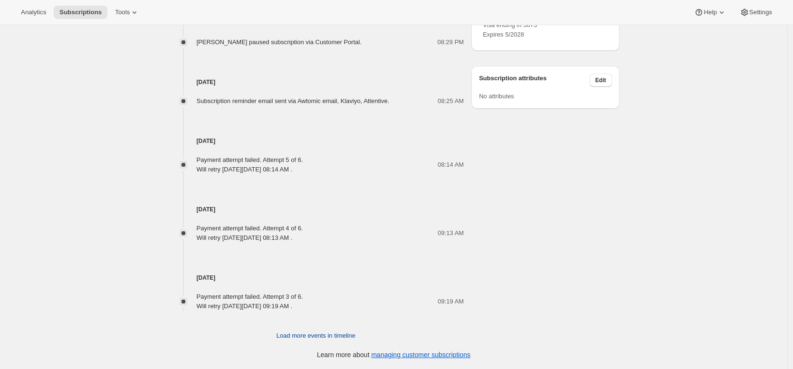
click at [304, 337] on span "Load more events in timeline" at bounding box center [315, 335] width 79 height 9
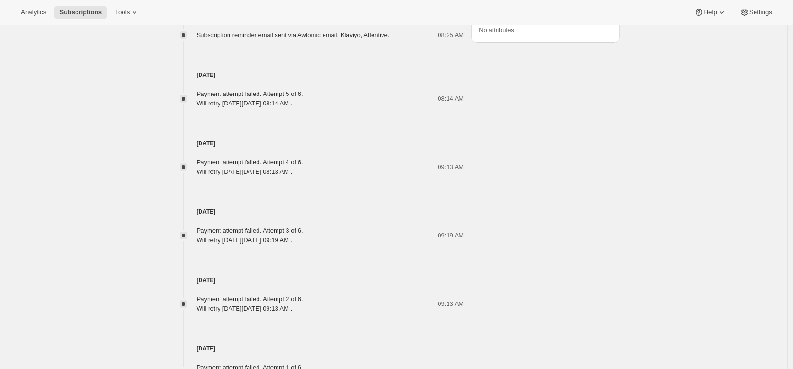
scroll to position [0, 0]
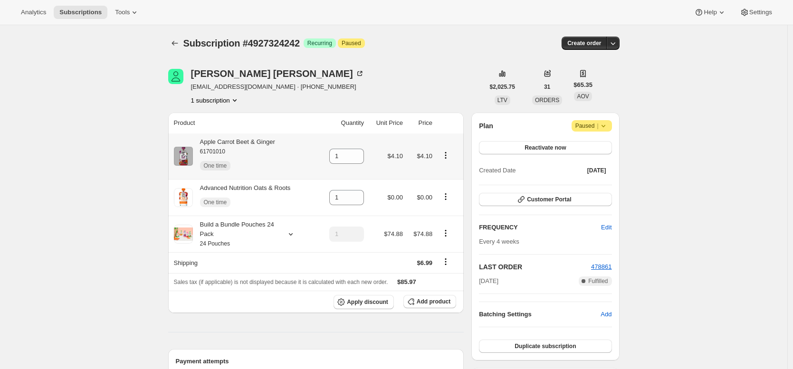
click at [275, 140] on div "Apple Carrot Beet & Ginger 61701010 One time" at bounding box center [234, 156] width 82 height 38
drag, startPoint x: 275, startPoint y: 140, endPoint x: 212, endPoint y: 142, distance: 63.2
click at [212, 142] on div "Apple Carrot Beet & Ginger 61701010 One time" at bounding box center [234, 156] width 82 height 38
copy div "Apple Carrot Beet & Ginger"
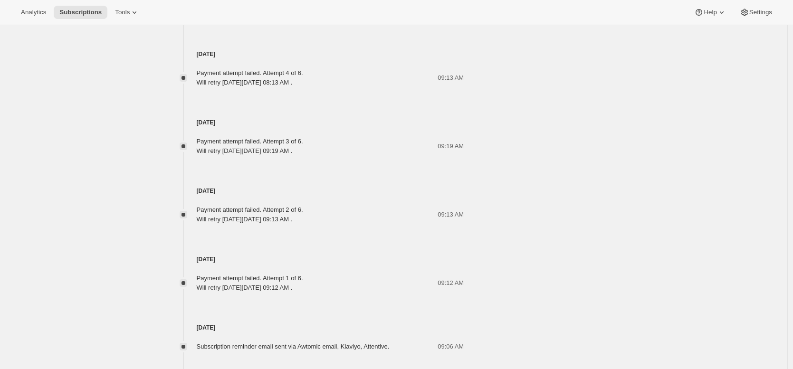
scroll to position [873, 0]
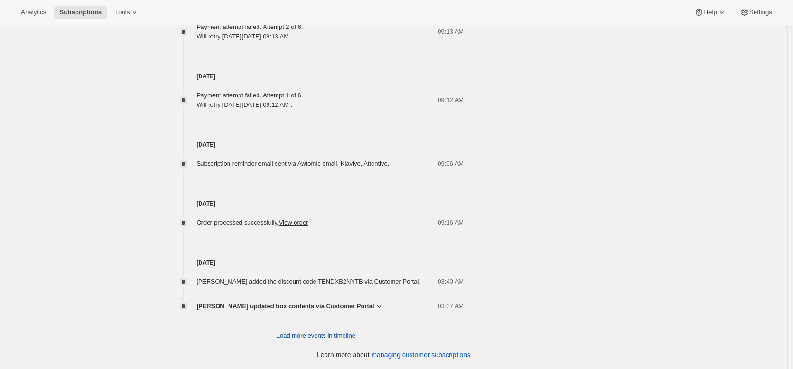
click at [339, 336] on span "Load more events in timeline" at bounding box center [315, 335] width 79 height 9
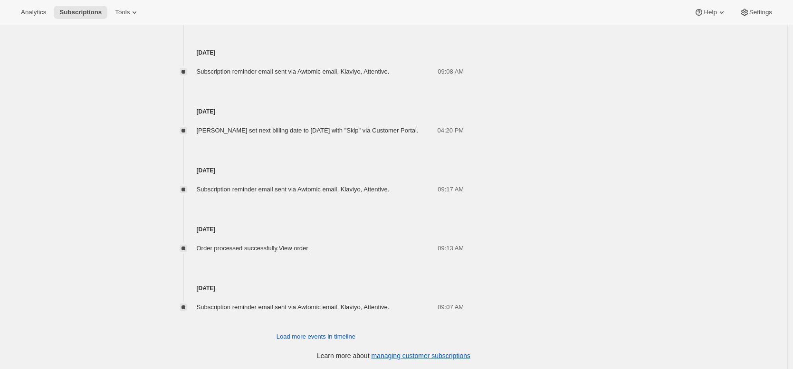
scroll to position [1177, 0]
click at [350, 332] on span "Load more events in timeline" at bounding box center [315, 335] width 79 height 9
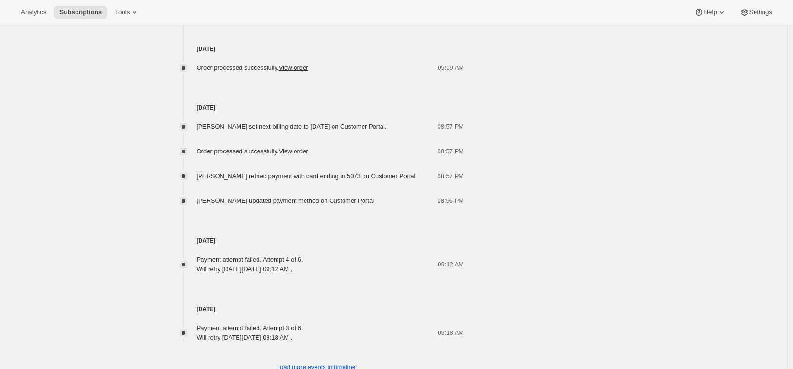
scroll to position [1584, 0]
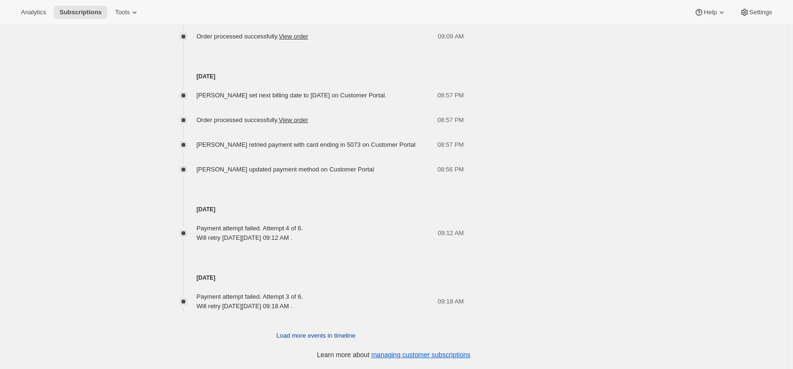
click at [351, 335] on span "Load more events in timeline" at bounding box center [315, 335] width 79 height 9
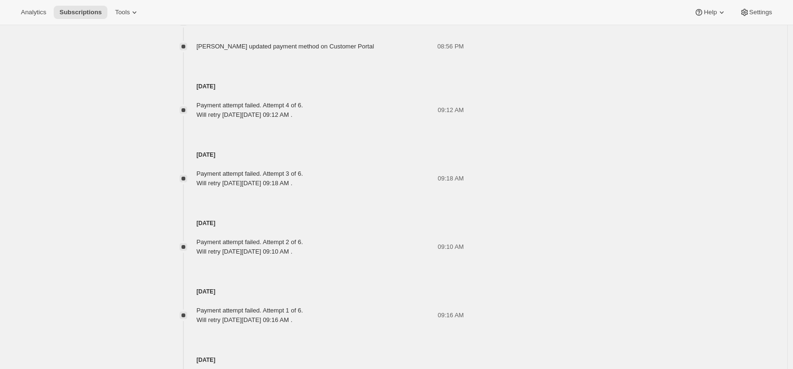
scroll to position [1981, 0]
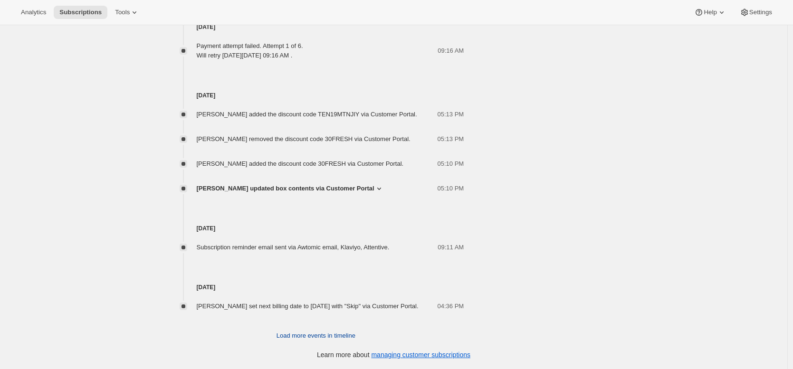
click at [324, 334] on span "Load more events in timeline" at bounding box center [315, 335] width 79 height 9
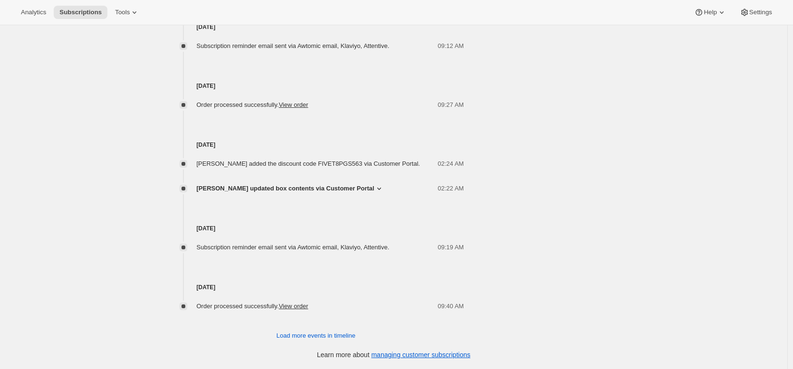
scroll to position [2300, 0]
click at [320, 336] on span "Load more events in timeline" at bounding box center [315, 335] width 79 height 9
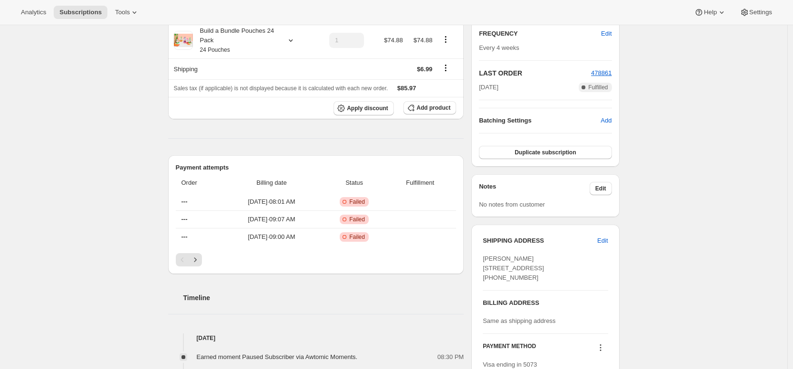
scroll to position [0, 0]
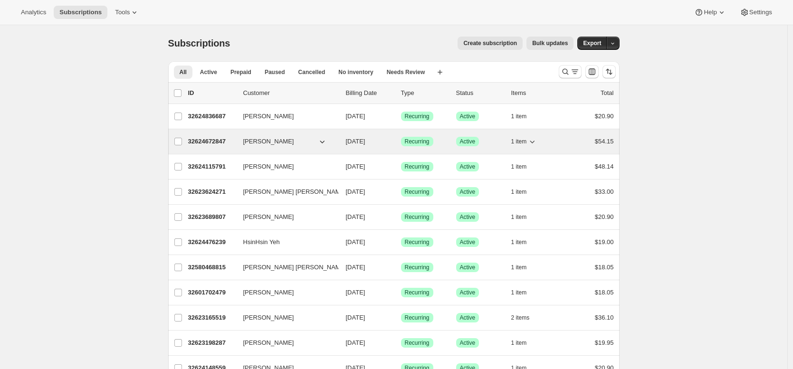
click at [524, 142] on span "1 item" at bounding box center [519, 142] width 16 height 8
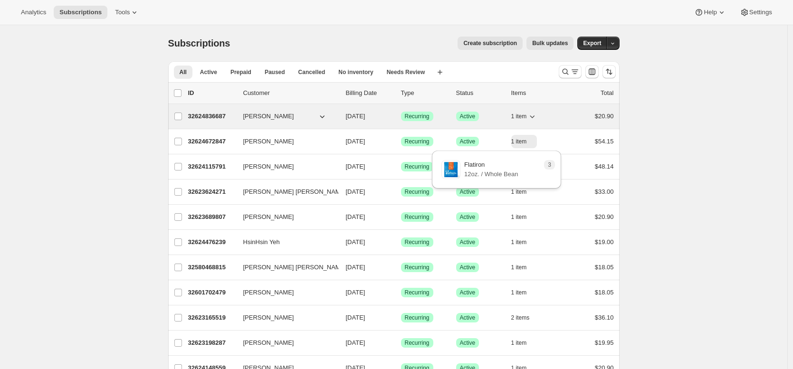
click at [527, 116] on span "1 item" at bounding box center [519, 117] width 16 height 8
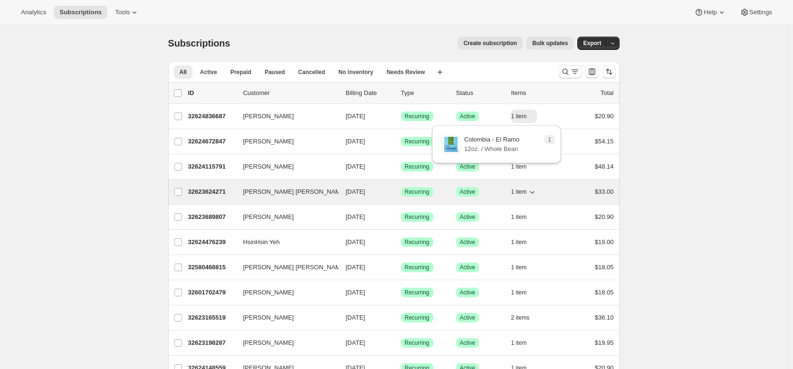
click at [522, 192] on span "1 item" at bounding box center [519, 192] width 16 height 8
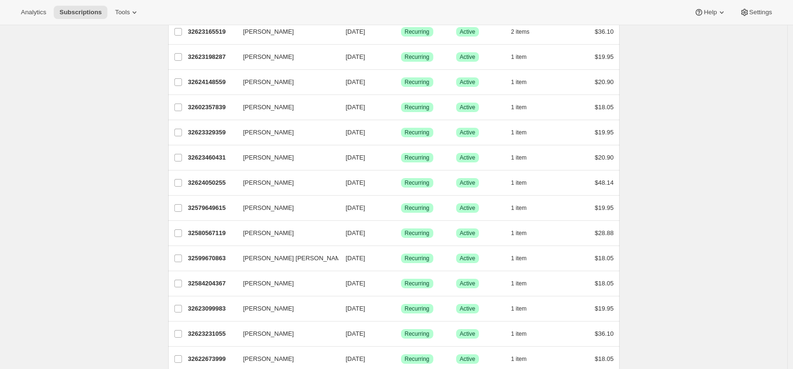
scroll to position [297, 0]
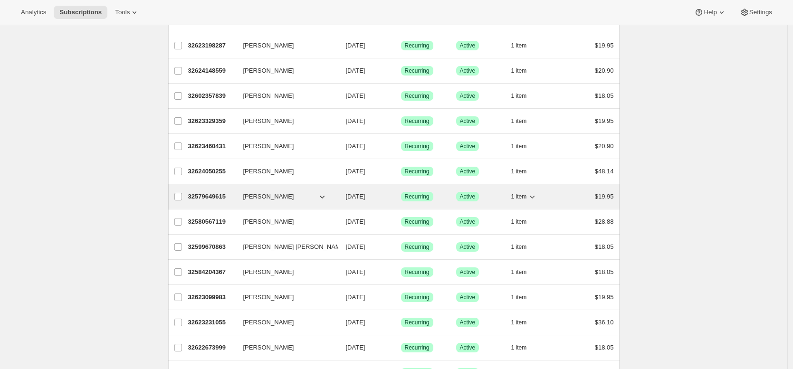
click at [523, 195] on span "1 item" at bounding box center [519, 197] width 16 height 8
click at [204, 195] on p "32579649615" at bounding box center [211, 196] width 47 height 9
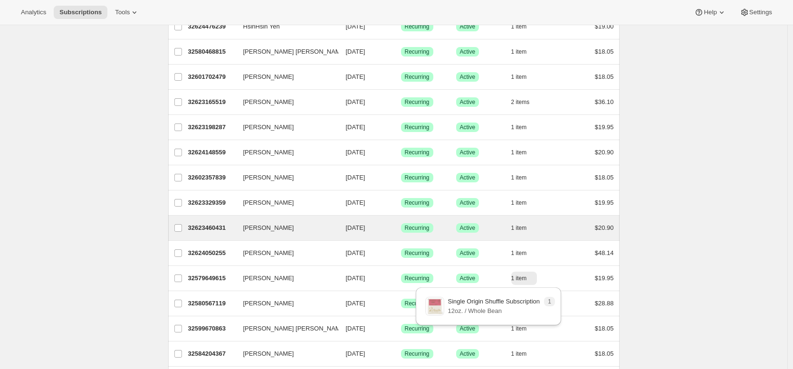
scroll to position [0, 0]
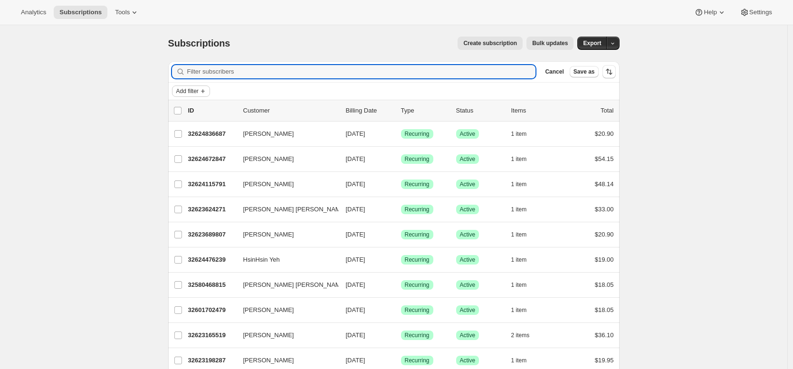
click at [199, 93] on span "Add filter" at bounding box center [187, 91] width 22 height 8
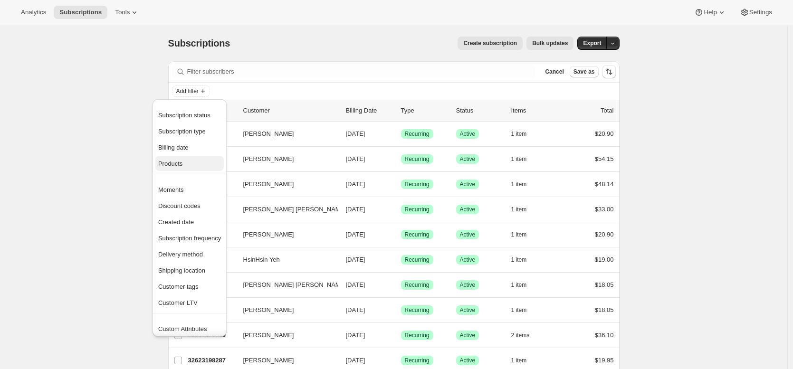
click at [199, 161] on span "Products" at bounding box center [189, 163] width 63 height 9
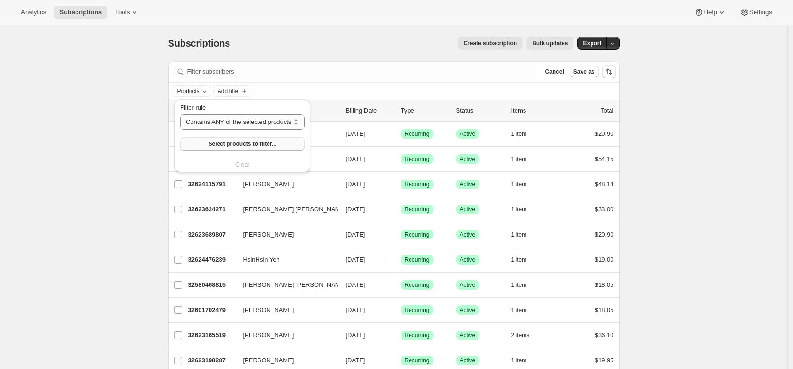
click at [221, 149] on button "Select products to filter..." at bounding box center [242, 143] width 124 height 13
click at [230, 142] on span "Select products to filter..." at bounding box center [242, 144] width 68 height 8
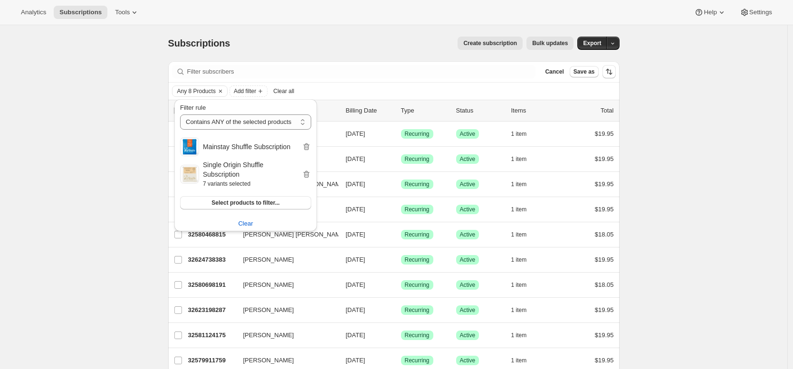
click at [377, 34] on div "Subscriptions. This page is ready Subscriptions Create subscription Bulk update…" at bounding box center [393, 43] width 451 height 36
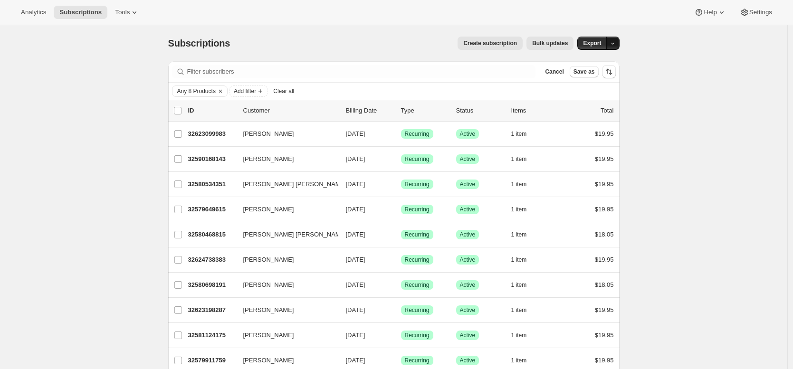
click at [617, 47] on button "button" at bounding box center [612, 43] width 13 height 13
click at [588, 65] on span "Subscription data" at bounding box center [564, 62] width 47 height 7
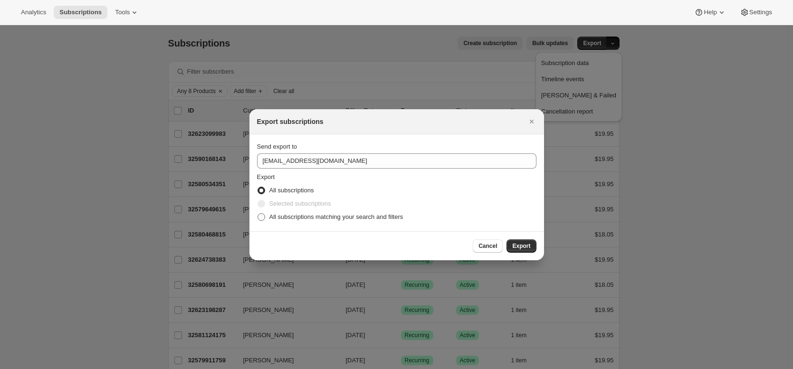
drag, startPoint x: 401, startPoint y: 222, endPoint x: 398, endPoint y: 213, distance: 9.4
click at [401, 221] on label "All subscriptions matching your search and filters" at bounding box center [330, 216] width 146 height 13
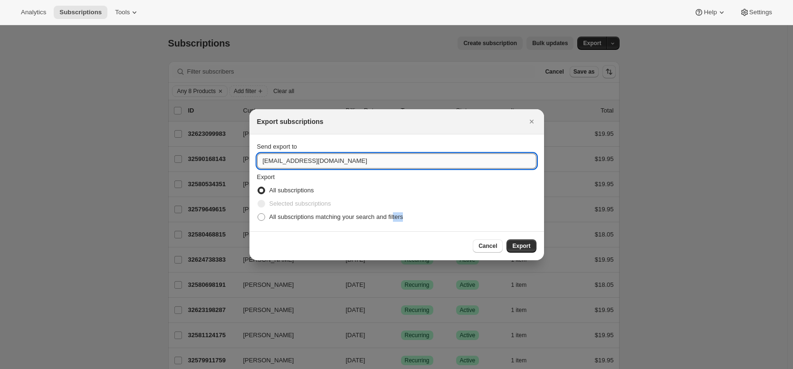
click at [382, 161] on input "support@partnerscoffee.com" at bounding box center [396, 160] width 279 height 15
type input "brian@awtomic.com"
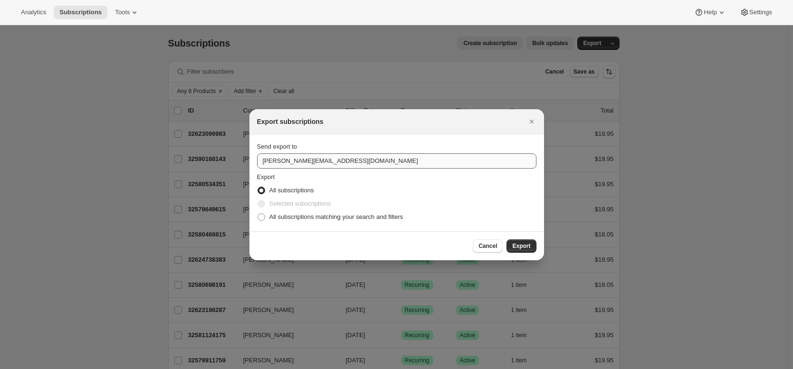
click at [257, 213] on input "All subscriptions matching your search and filters" at bounding box center [257, 213] width 0 height 0
radio input "true"
click at [506, 239] on button "Export" at bounding box center [520, 245] width 29 height 13
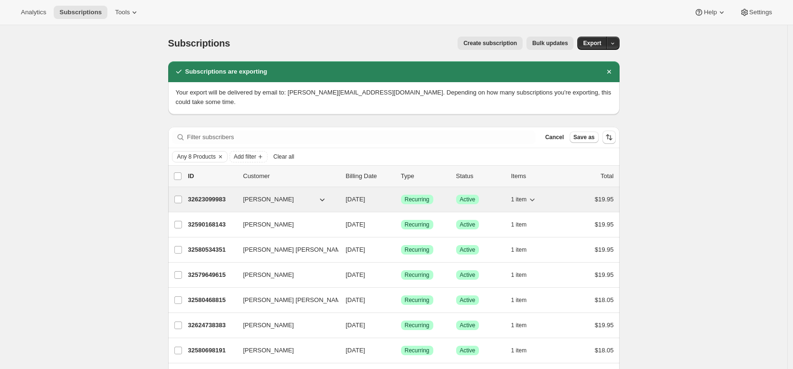
click at [515, 196] on span "1 item" at bounding box center [519, 200] width 16 height 8
click at [203, 195] on p "32623099983" at bounding box center [211, 199] width 47 height 9
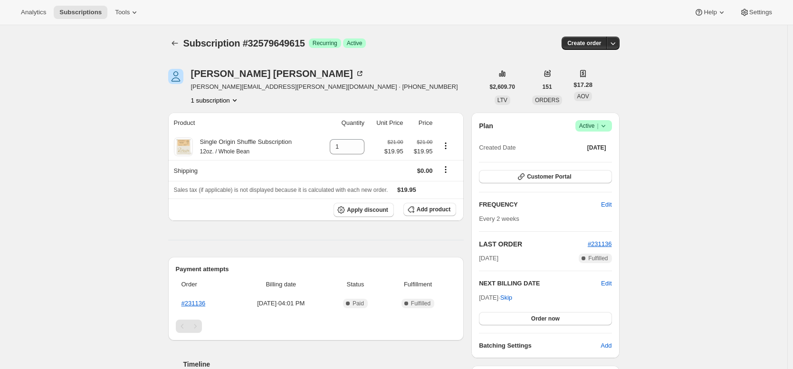
click at [139, 72] on div "Subscription #32579649615. This page is ready Subscription #32579649615 Success…" at bounding box center [393, 356] width 787 height 662
click at [186, 148] on icon at bounding box center [183, 146] width 9 height 9
click at [77, 12] on span "Subscriptions" at bounding box center [80, 13] width 42 height 8
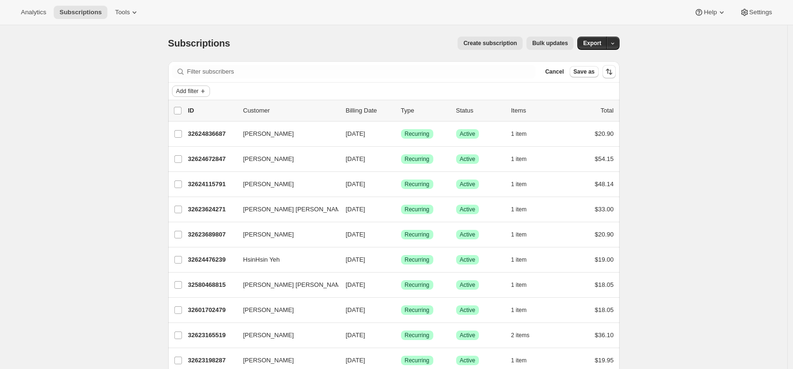
click at [207, 89] on icon "Add filter" at bounding box center [203, 91] width 8 height 8
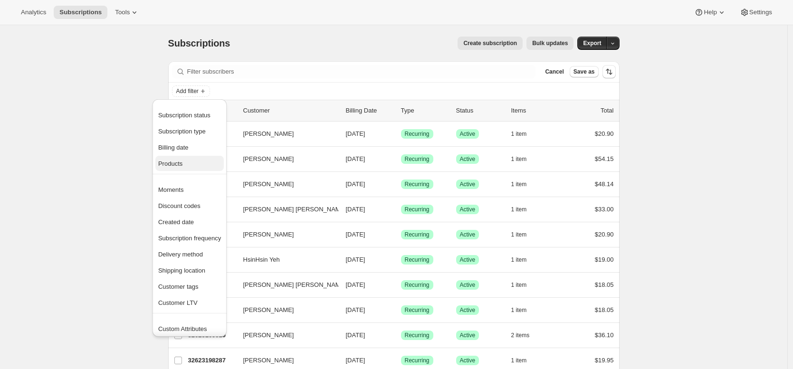
click at [191, 158] on button "Products" at bounding box center [189, 163] width 68 height 15
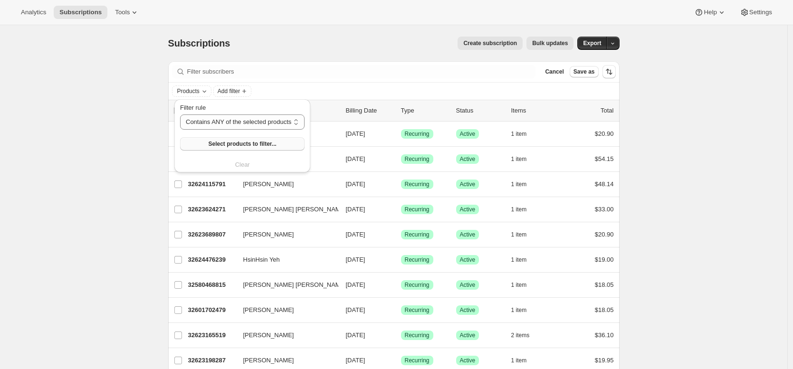
click at [232, 141] on span "Select products to filter..." at bounding box center [242, 144] width 68 height 8
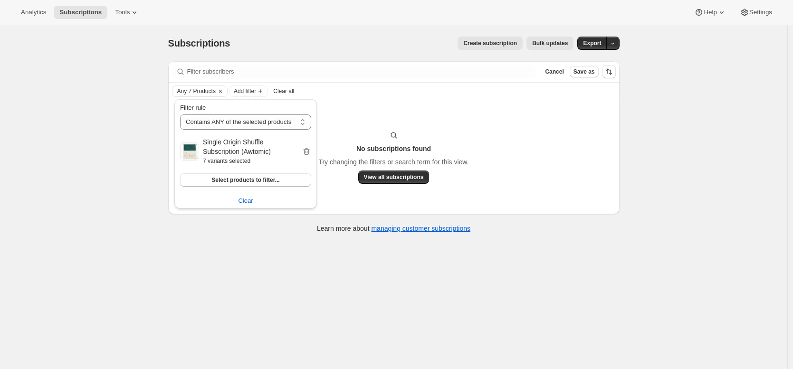
click at [660, 175] on div "Subscriptions. This page is ready Subscriptions Create subscription Bulk update…" at bounding box center [393, 209] width 787 height 369
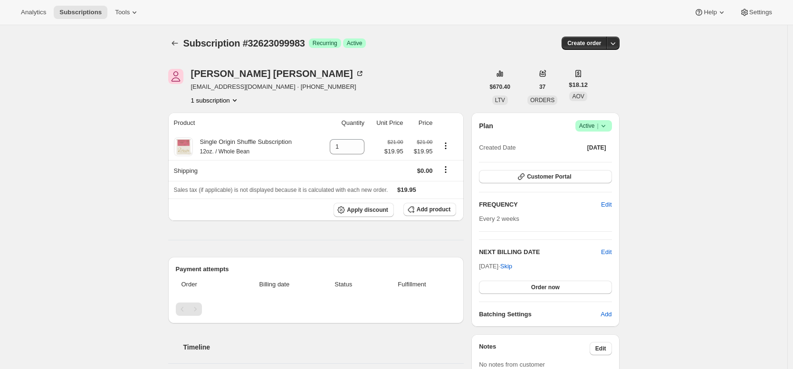
click at [112, 138] on div "Subscription #32623099983. This page is ready Subscription #32623099983 Success…" at bounding box center [393, 335] width 787 height 621
click at [188, 149] on icon at bounding box center [183, 146] width 9 height 9
click at [135, 12] on icon at bounding box center [135, 12] width 4 height 2
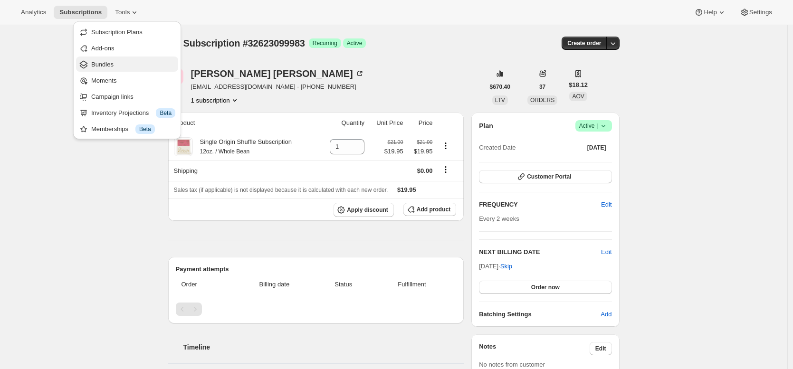
click at [135, 64] on span "Bundles" at bounding box center [133, 64] width 84 height 9
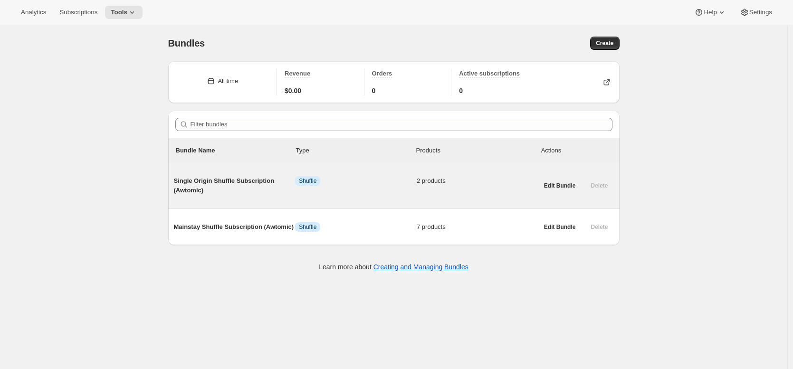
click at [228, 185] on span "Single Origin Shuffle Subscription (Awtomic)" at bounding box center [235, 185] width 122 height 19
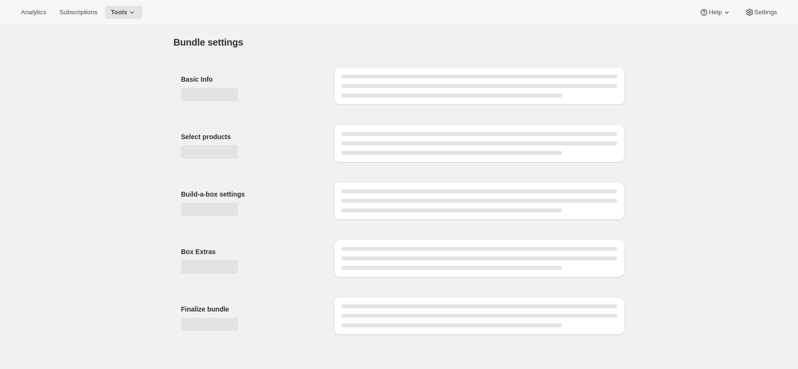
type input "Single Origin Shuffle Subscription (Awtomic)"
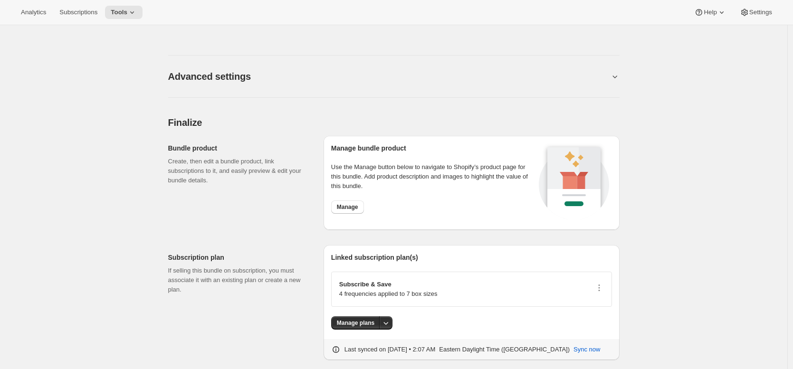
scroll to position [830, 0]
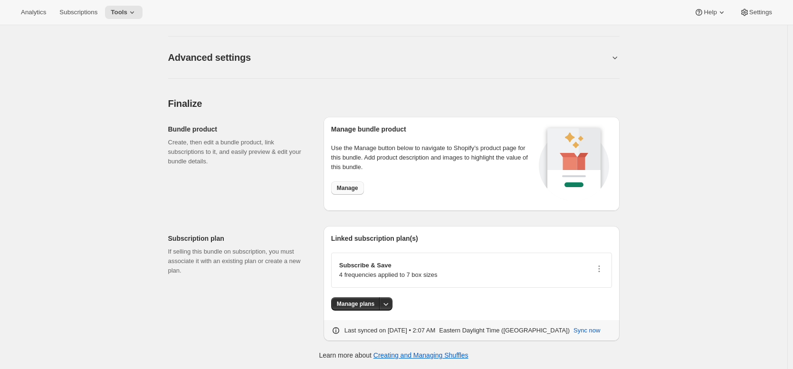
click at [349, 186] on span "Manage" at bounding box center [347, 188] width 21 height 8
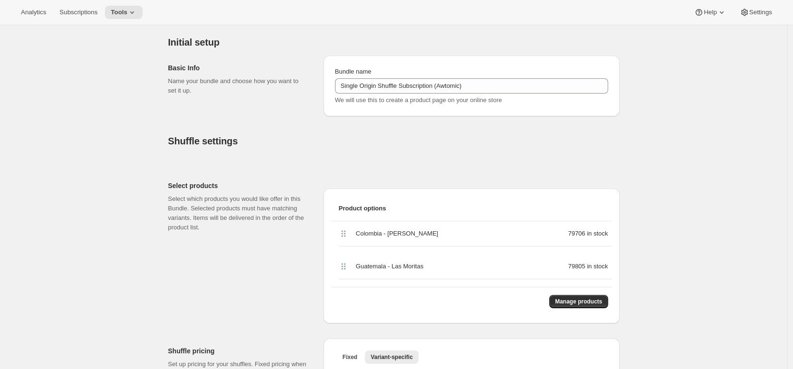
scroll to position [85, 0]
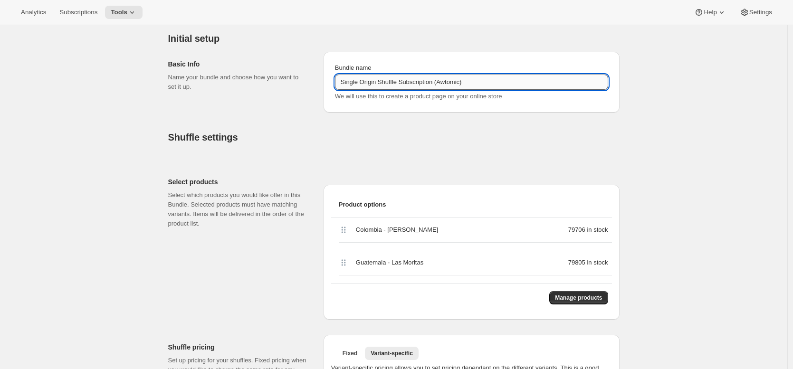
click at [522, 81] on input "Single Origin Shuffle Subscription (Awtomic)" at bounding box center [471, 82] width 273 height 15
click at [284, 104] on div "Basic Info Name your bundle and choose how you want to set it up." at bounding box center [242, 82] width 148 height 61
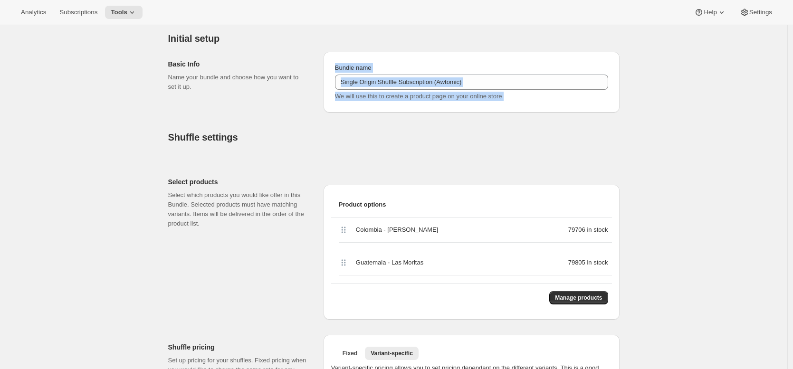
drag, startPoint x: 297, startPoint y: 104, endPoint x: 307, endPoint y: 127, distance: 24.7
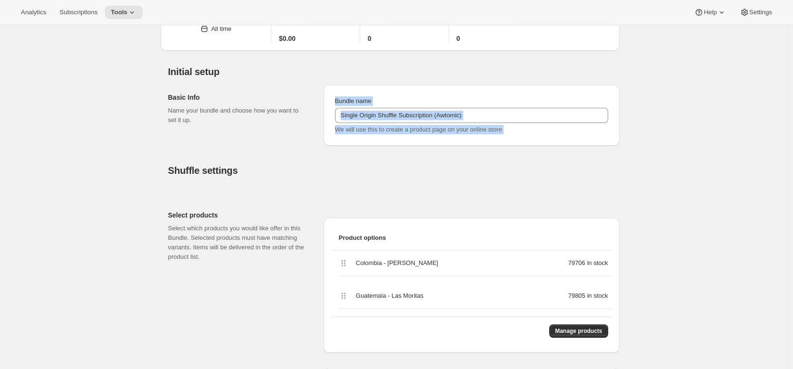
scroll to position [0, 0]
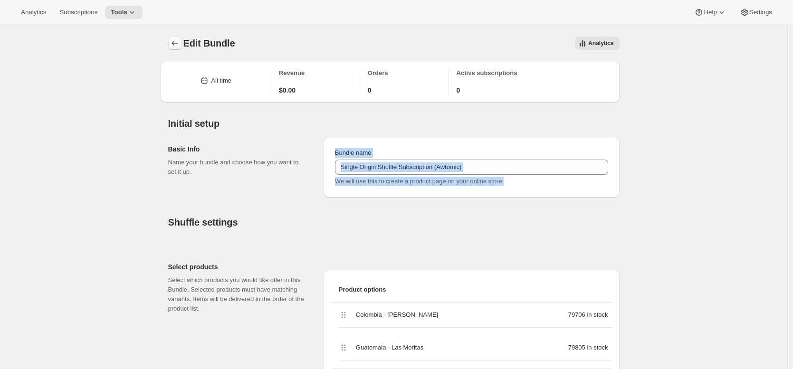
click at [177, 46] on icon "Bundles" at bounding box center [174, 42] width 9 height 9
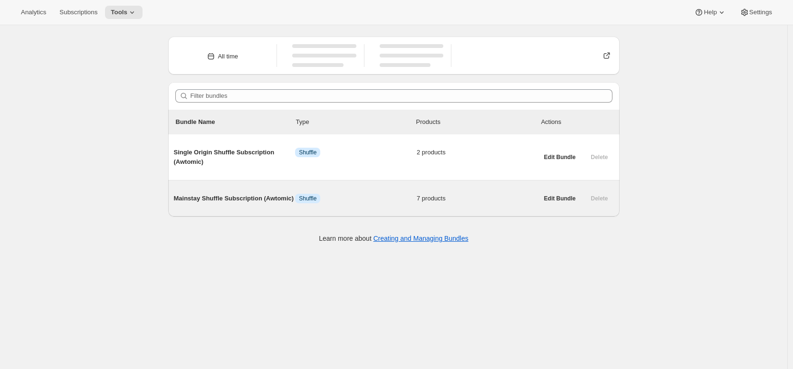
scroll to position [25, 0]
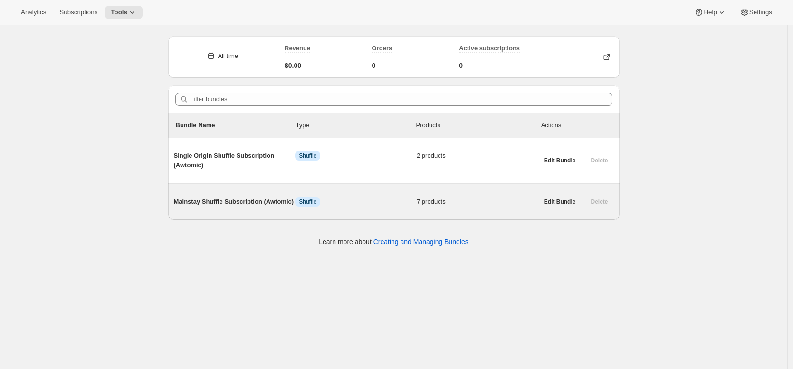
click at [238, 203] on span "Mainstay Shuffle Subscription (Awtomic)" at bounding box center [235, 201] width 122 height 9
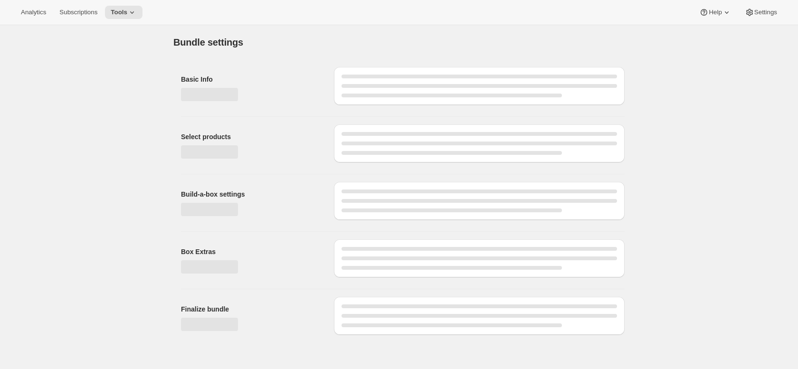
type input "Mainstay Shuffle Subscription (Awtomic)"
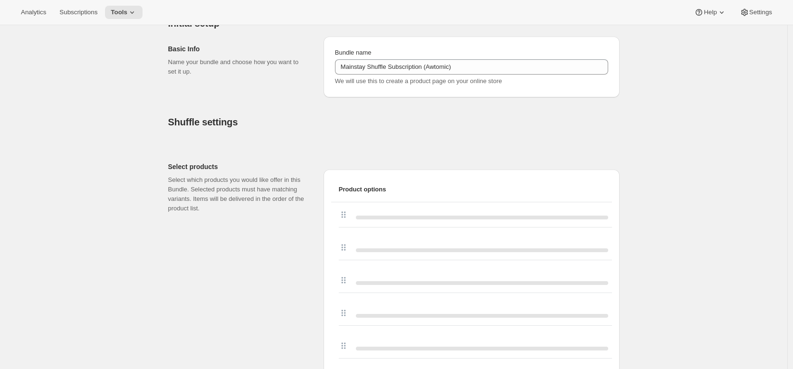
scroll to position [206, 0]
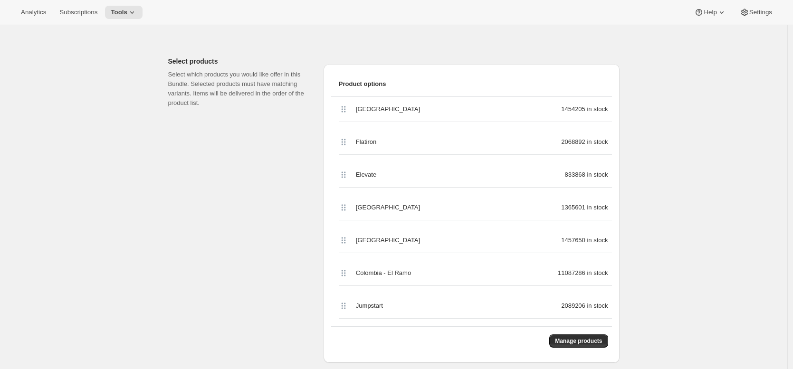
click at [256, 207] on div "Select products Select which products you would like offer in this Bundle. Sele…" at bounding box center [242, 206] width 148 height 314
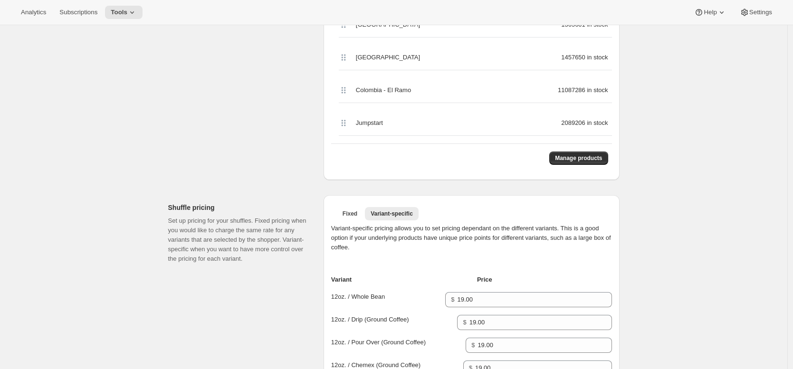
scroll to position [212, 0]
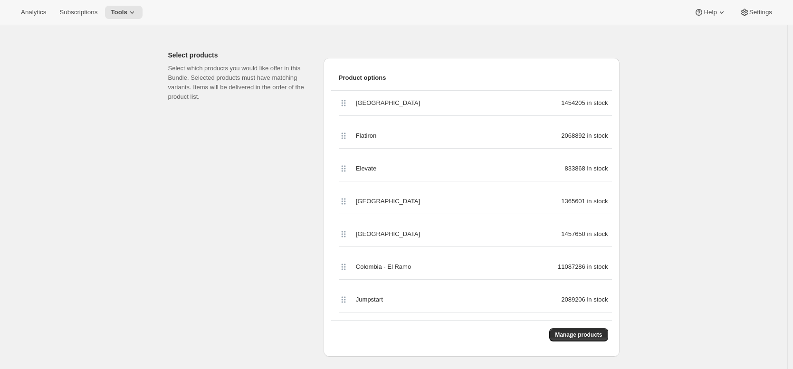
click at [181, 138] on div "Select products Select which products you would like offer in this Bundle. Sele…" at bounding box center [242, 200] width 148 height 314
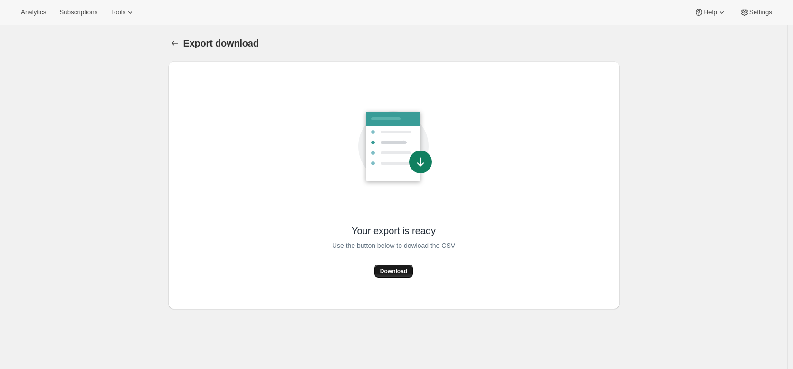
click at [399, 267] on span "Download" at bounding box center [393, 271] width 27 height 8
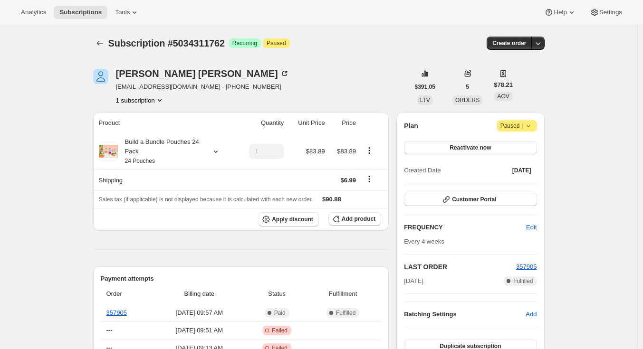
click at [280, 89] on div "[PERSON_NAME] [EMAIL_ADDRESS][DOMAIN_NAME] · [PHONE_NUMBER] 1 subscription" at bounding box center [251, 87] width 316 height 36
click at [174, 150] on div "Build a Bundle Pouches 24 Pack 24 Pouches" at bounding box center [160, 151] width 85 height 28
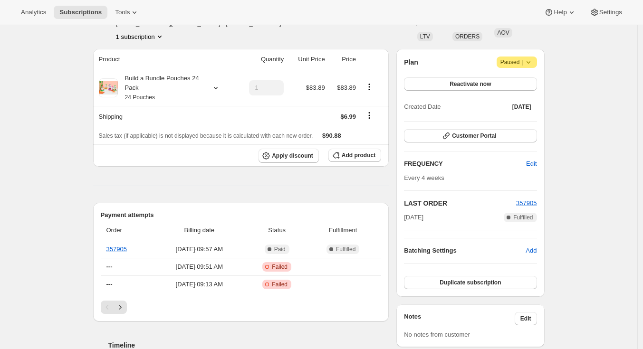
scroll to position [184, 0]
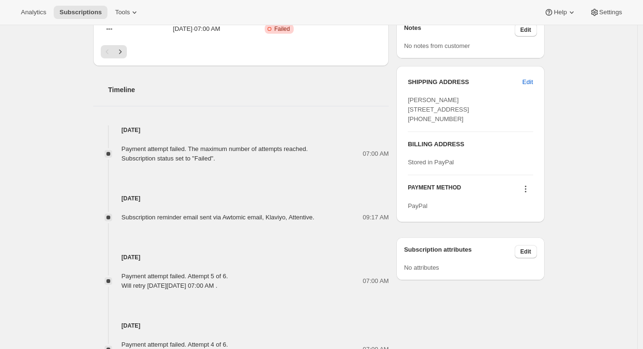
scroll to position [465, 0]
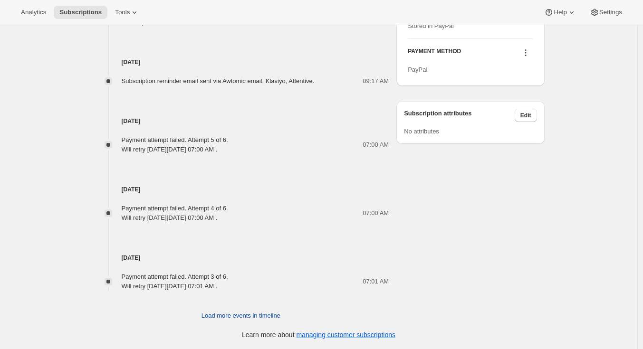
click at [269, 313] on span "Load more events in timeline" at bounding box center [240, 315] width 79 height 9
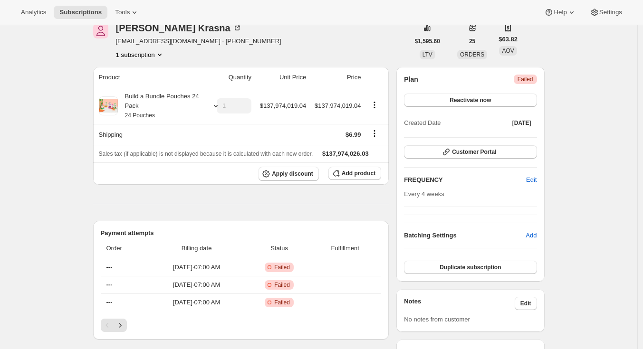
scroll to position [0, 0]
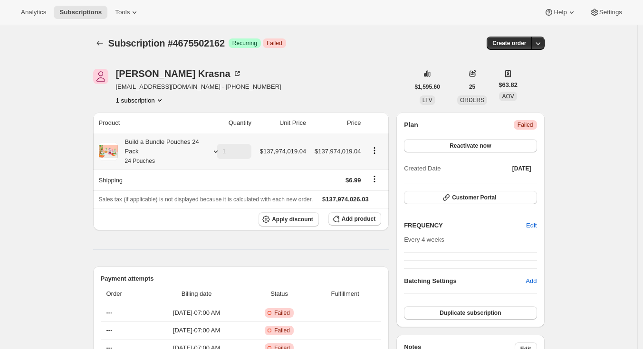
click at [167, 152] on div "Build a Bundle Pouches 24 Pack 24 Pouches" at bounding box center [160, 151] width 85 height 28
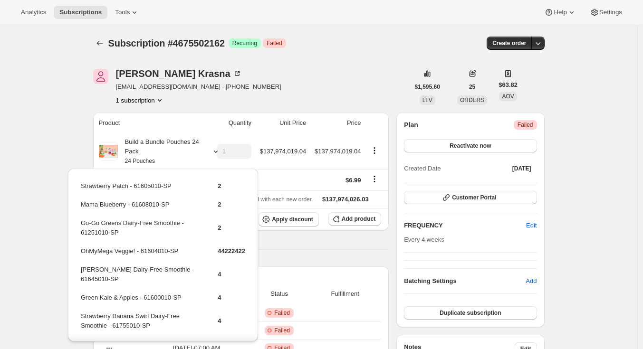
click at [264, 96] on div "Jennifer Krasna jmatuza13@gmail.com · +12154959670 1 subscription" at bounding box center [251, 87] width 316 height 36
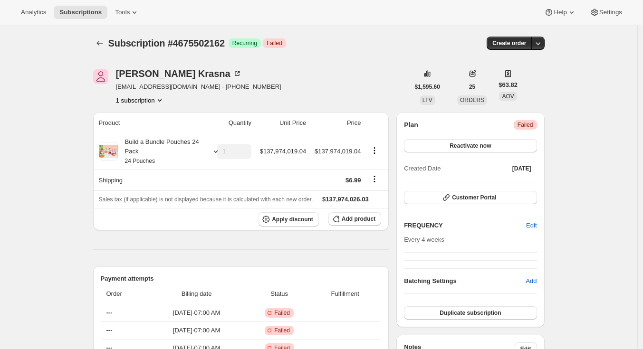
click at [221, 44] on span "Subscription #4675502162" at bounding box center [166, 43] width 116 height 10
copy span "4675502162"
click at [164, 155] on div "Build a Bundle Pouches 24 Pack 24 Pouches" at bounding box center [160, 151] width 85 height 28
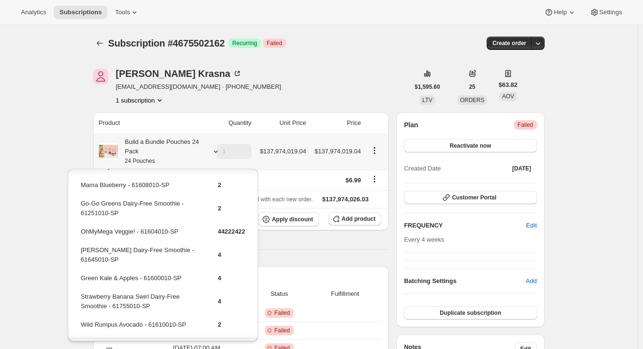
scroll to position [46, 0]
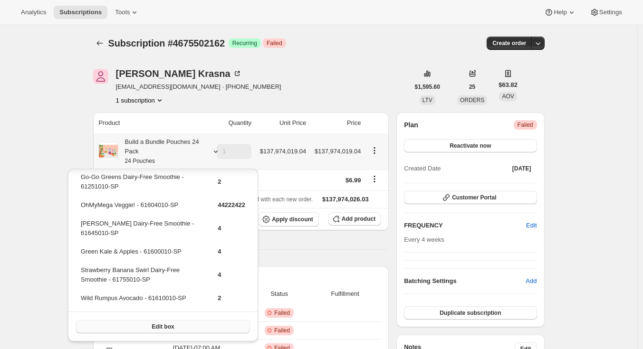
click at [152, 328] on span "Edit box" at bounding box center [163, 327] width 22 height 8
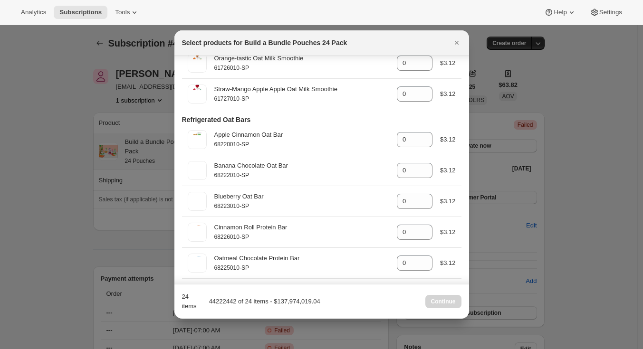
scroll to position [0, 0]
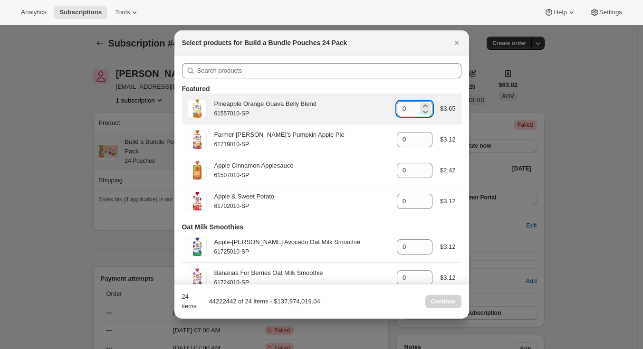
click at [405, 110] on input "0" at bounding box center [407, 108] width 21 height 15
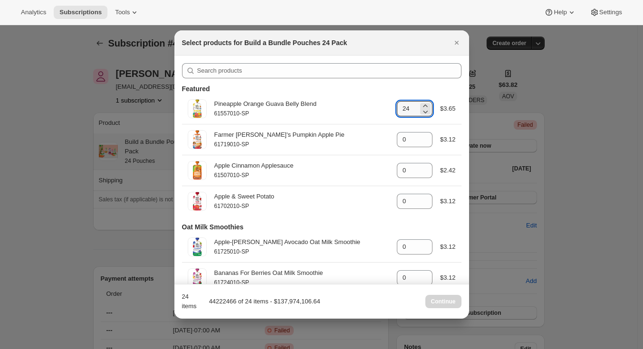
type input "24"
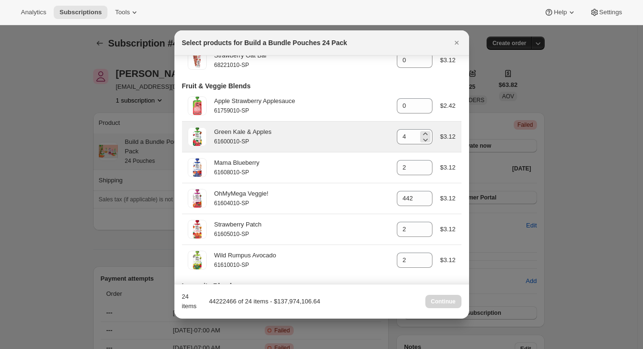
scroll to position [484, 0]
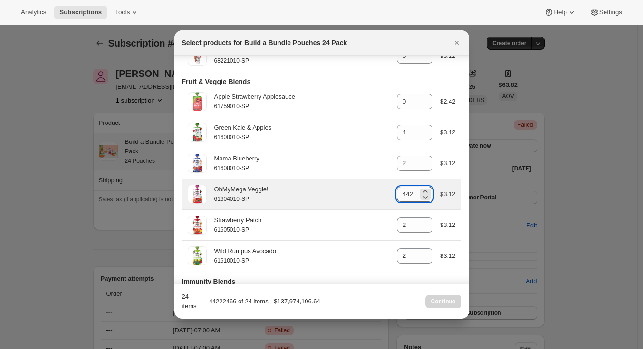
click at [402, 202] on input "44222422" at bounding box center [407, 194] width 21 height 15
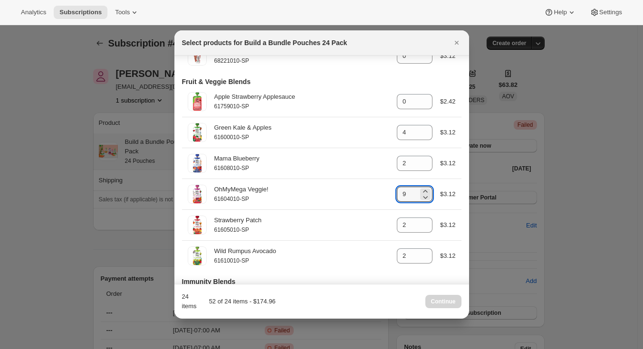
scroll to position [0, 0]
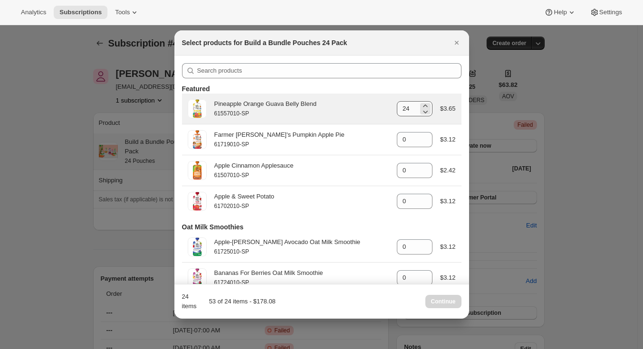
type input "9"
click at [402, 106] on input "24" at bounding box center [407, 108] width 21 height 15
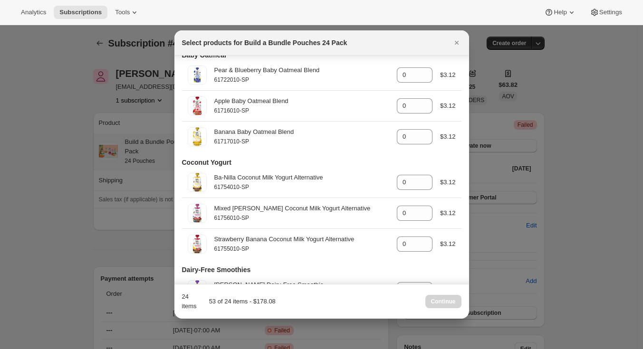
scroll to position [1555, 0]
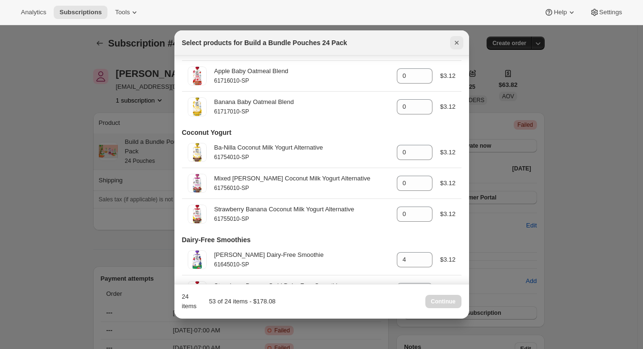
click at [455, 43] on icon "Close" at bounding box center [456, 43] width 4 height 4
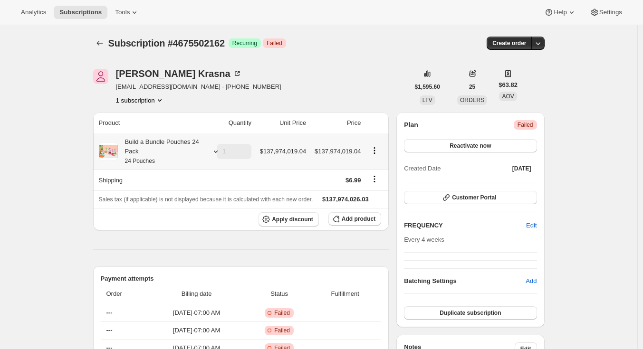
click at [167, 149] on div "Build a Bundle Pouches 24 Pack 24 Pouches" at bounding box center [160, 151] width 85 height 28
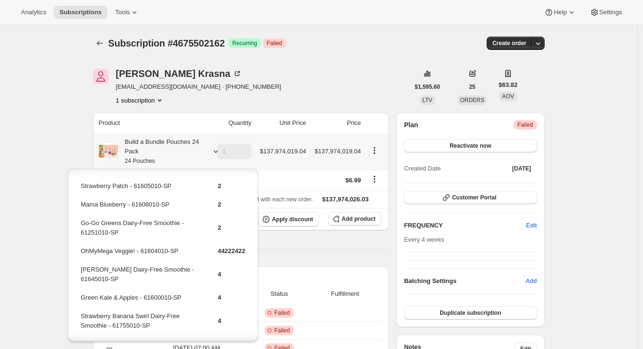
scroll to position [46, 0]
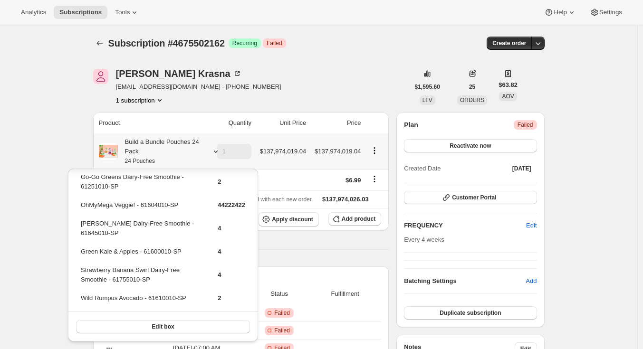
click at [180, 205] on td "OhMyMega Veggie! - 61604010-SP" at bounding box center [140, 209] width 121 height 18
drag, startPoint x: 180, startPoint y: 205, endPoint x: 110, endPoint y: 206, distance: 69.8
click at [110, 206] on td "OhMyMega Veggie! - 61604010-SP" at bounding box center [140, 209] width 121 height 18
copy td "OhMyMega Veggie! - 61604010-SP"
click at [170, 332] on button "Edit box" at bounding box center [163, 326] width 174 height 13
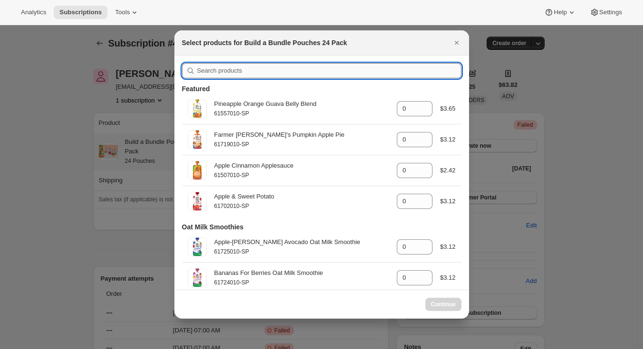
click at [399, 70] on input ":r5o:" at bounding box center [329, 70] width 264 height 15
paste input "OhMyMega Veggie! - 61604010-SP"
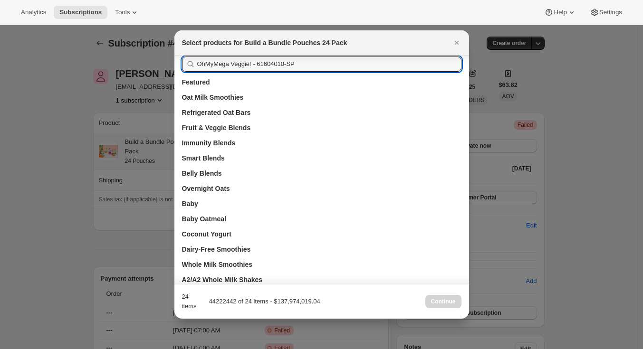
scroll to position [0, 0]
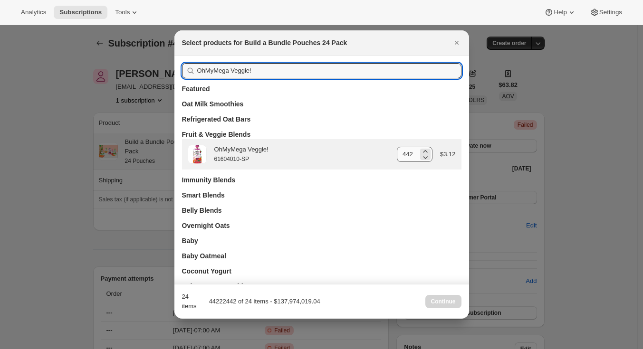
type input "OhMyMega Veggie!"
click at [398, 157] on input "44222422" at bounding box center [407, 154] width 21 height 15
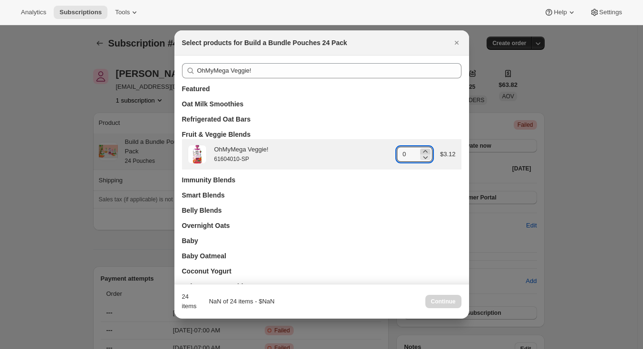
click at [420, 150] on icon ":r5o:" at bounding box center [424, 151] width 9 height 9
type input "4"
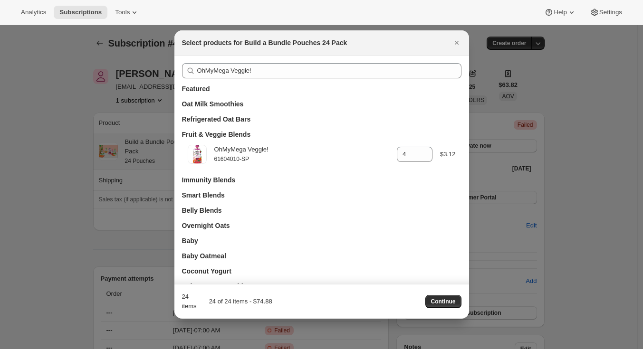
click at [449, 300] on span "Continue" at bounding box center [443, 302] width 25 height 8
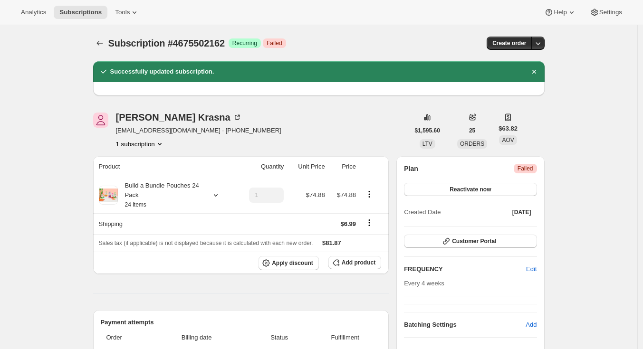
click at [342, 128] on div "Jennifer Krasna jmatuza13@gmail.com · +12154959670 1 subscription" at bounding box center [251, 131] width 316 height 36
click at [340, 130] on div "Jennifer Krasna jmatuza13@gmail.com · +12154959670 1 subscription" at bounding box center [251, 131] width 316 height 36
click at [304, 125] on div "Jennifer Krasna jmatuza13@gmail.com · +12154959670 1 subscription" at bounding box center [251, 131] width 316 height 36
